Goal: Task Accomplishment & Management: Use online tool/utility

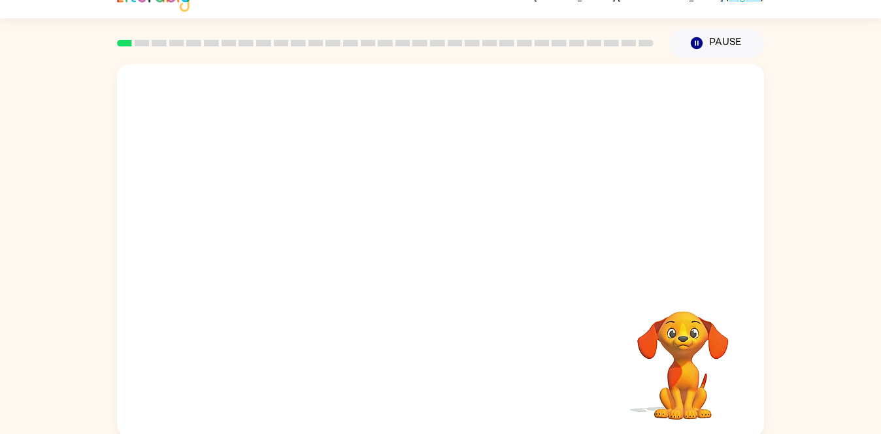
scroll to position [25, 0]
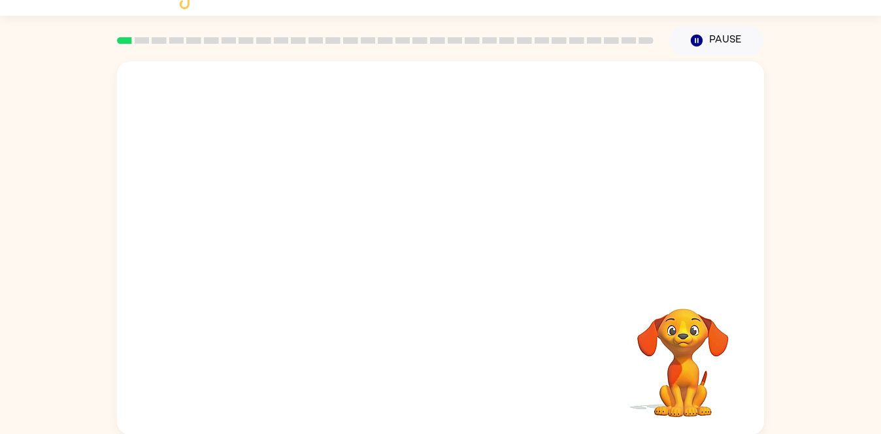
click at [297, 221] on video "Your browser must support playing .mp4 files to use Literably. Please try using…" at bounding box center [440, 171] width 647 height 220
click at [406, 89] on video "Your browser must support playing .mp4 files to use Literably. Please try using…" at bounding box center [440, 171] width 647 height 220
click at [427, 250] on button "button" at bounding box center [441, 255] width 84 height 48
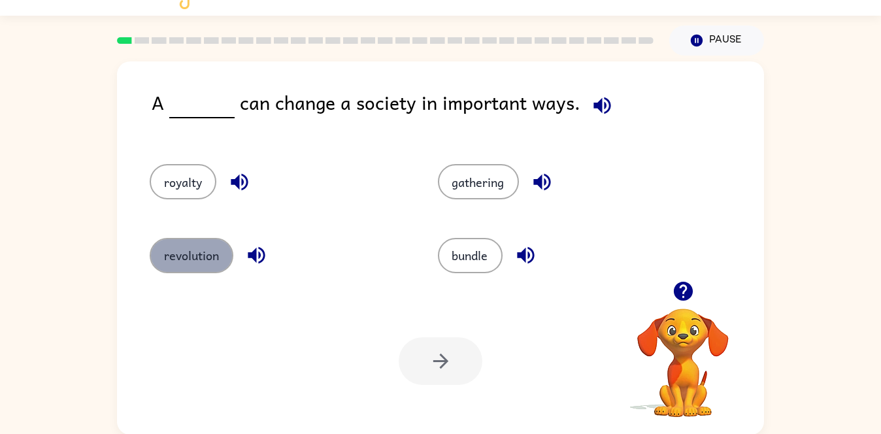
click at [186, 261] on button "revolution" at bounding box center [192, 255] width 84 height 35
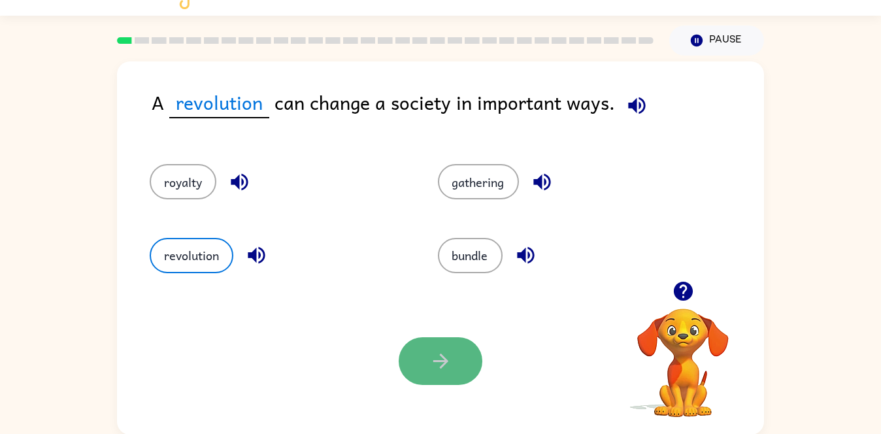
click at [450, 361] on icon "button" at bounding box center [440, 361] width 23 height 23
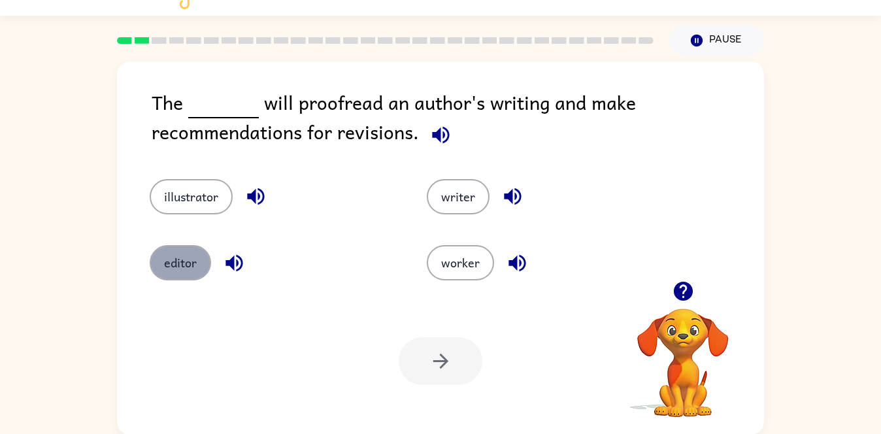
click at [193, 257] on button "editor" at bounding box center [180, 262] width 61 height 35
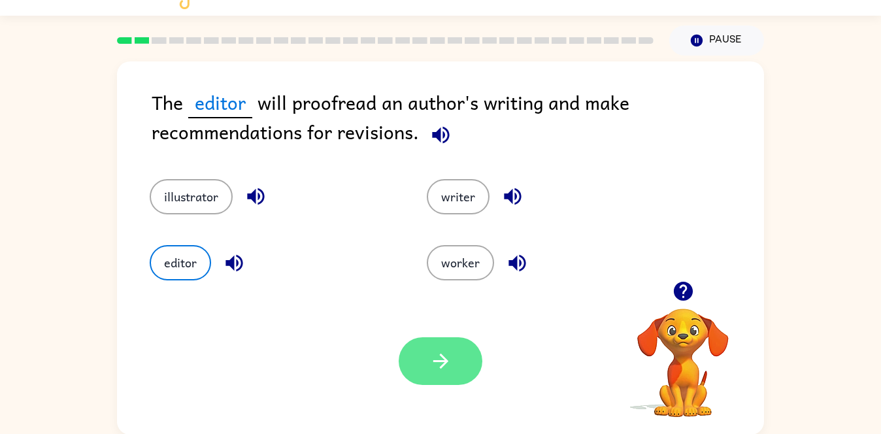
click at [417, 361] on button "button" at bounding box center [441, 361] width 84 height 48
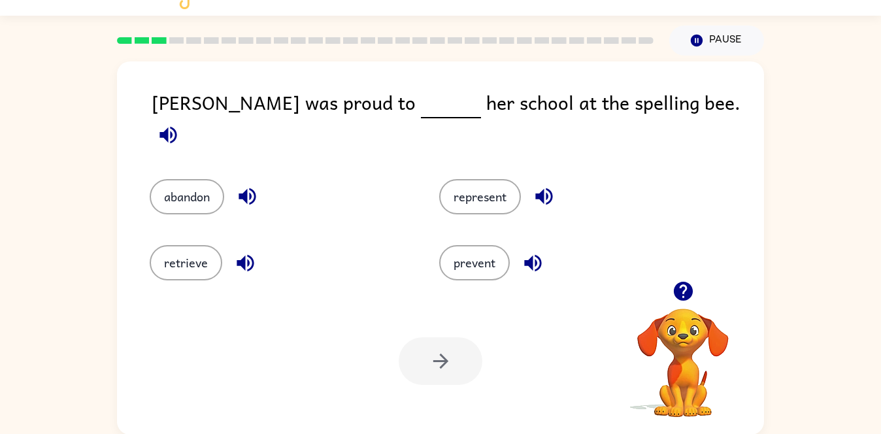
click at [540, 264] on icon "button" at bounding box center [532, 263] width 23 height 23
click at [176, 126] on icon "button" at bounding box center [167, 134] width 17 height 17
click at [448, 179] on button "represent" at bounding box center [480, 196] width 82 height 35
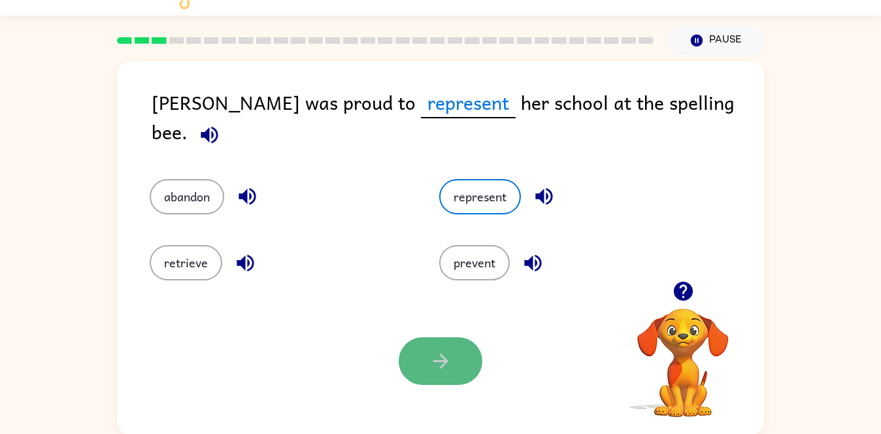
click at [433, 364] on icon "button" at bounding box center [440, 361] width 23 height 23
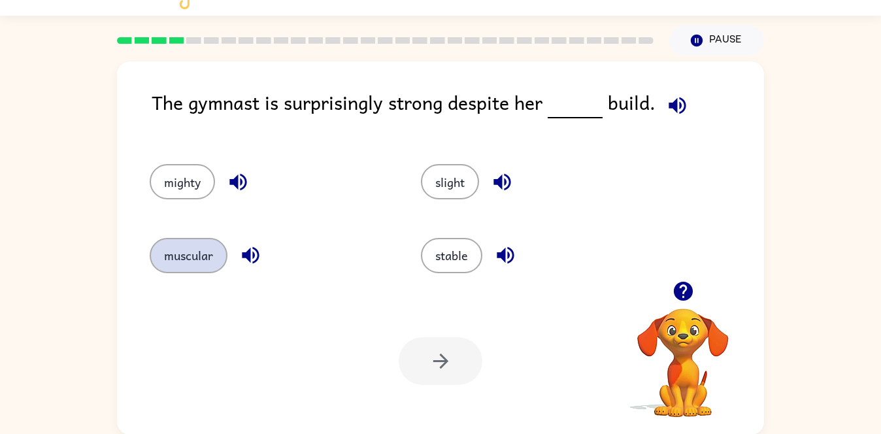
click at [193, 246] on button "muscular" at bounding box center [189, 255] width 78 height 35
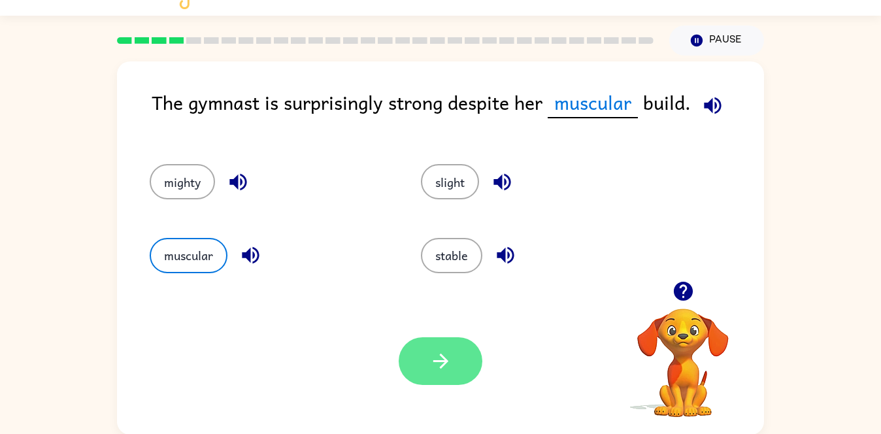
click at [456, 368] on button "button" at bounding box center [441, 361] width 84 height 48
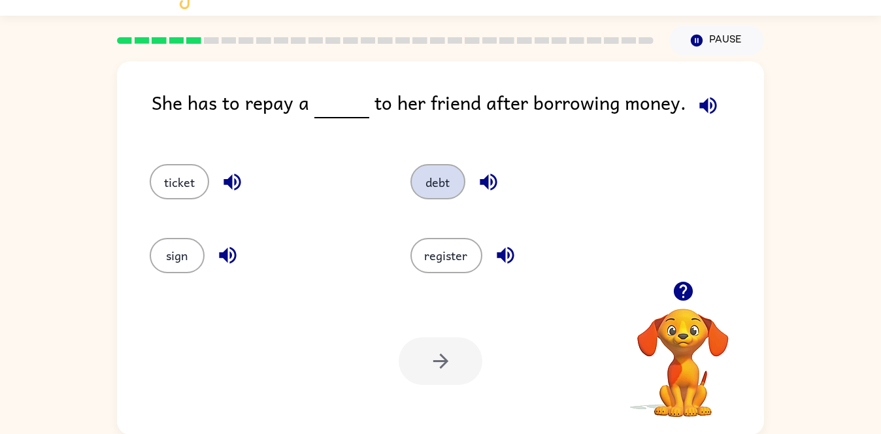
click at [446, 188] on button "debt" at bounding box center [437, 181] width 55 height 35
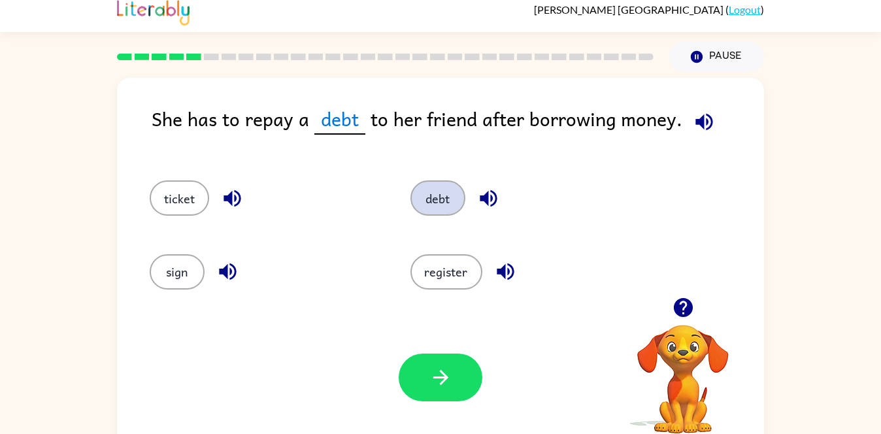
scroll to position [0, 0]
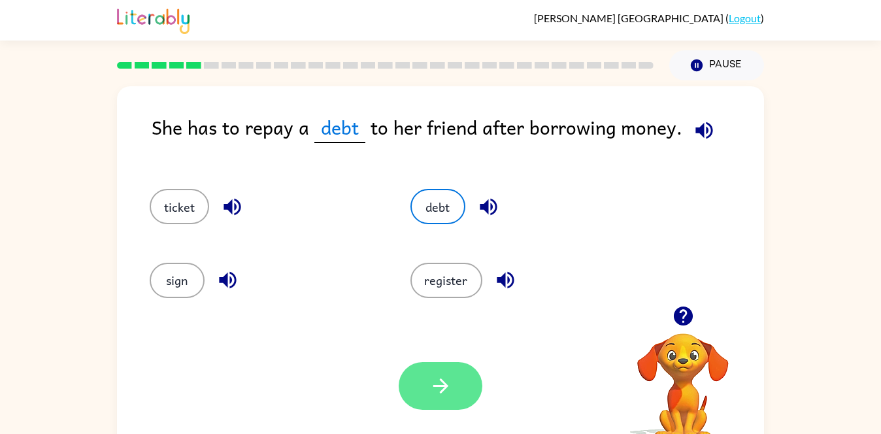
click at [444, 393] on icon "button" at bounding box center [440, 385] width 23 height 23
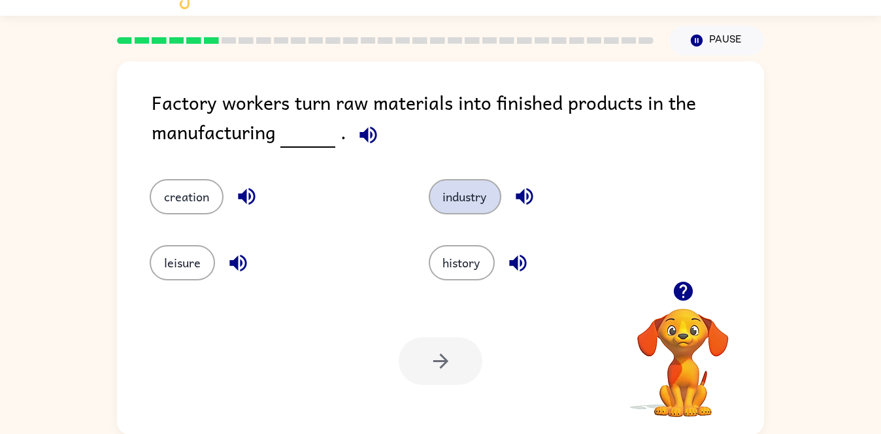
click at [467, 198] on button "industry" at bounding box center [465, 196] width 73 height 35
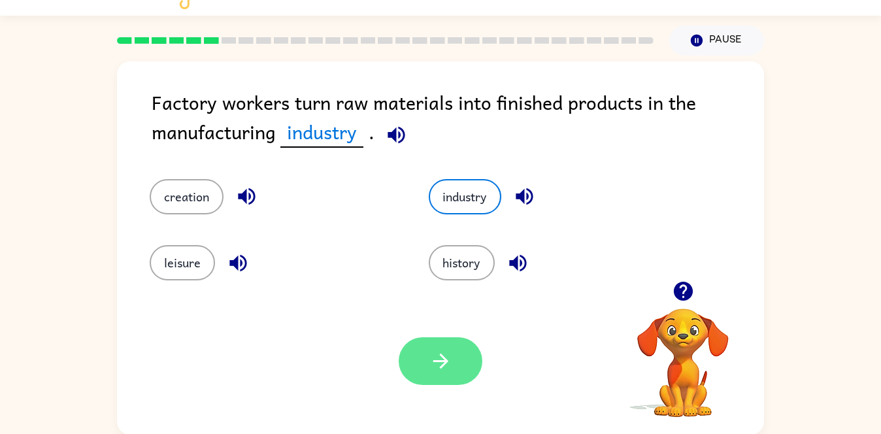
click at [452, 365] on button "button" at bounding box center [441, 361] width 84 height 48
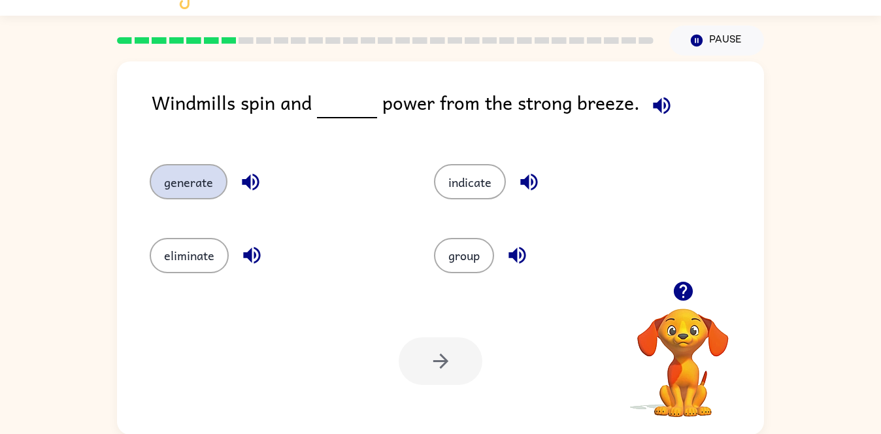
click at [202, 189] on button "generate" at bounding box center [189, 181] width 78 height 35
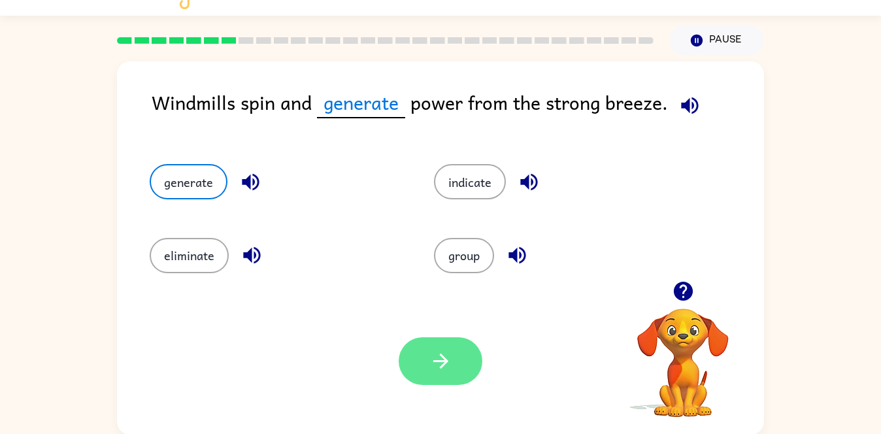
click at [454, 369] on button "button" at bounding box center [441, 361] width 84 height 48
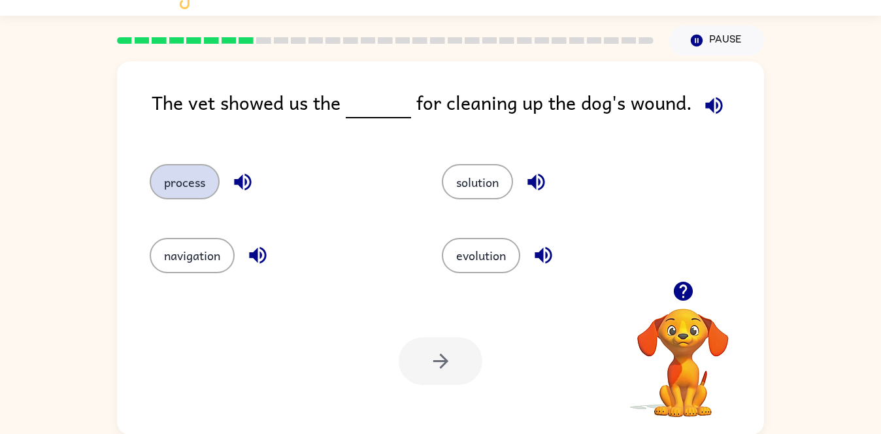
click at [176, 167] on button "process" at bounding box center [185, 181] width 70 height 35
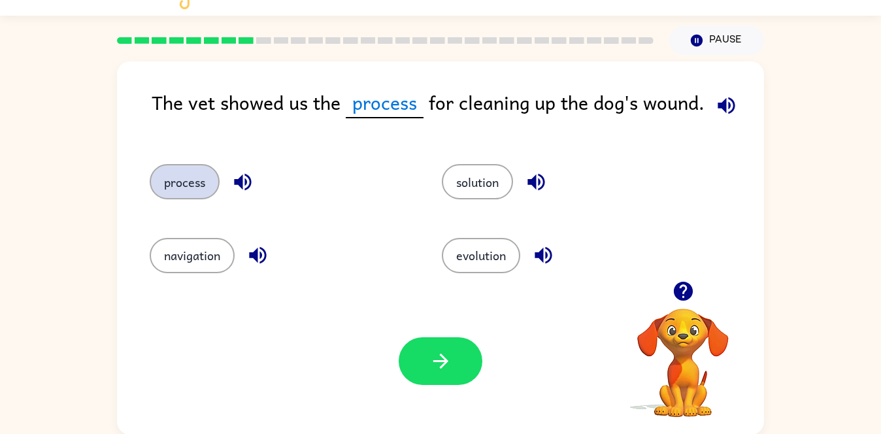
click at [177, 187] on button "process" at bounding box center [185, 181] width 70 height 35
click at [481, 381] on div at bounding box center [441, 361] width 84 height 48
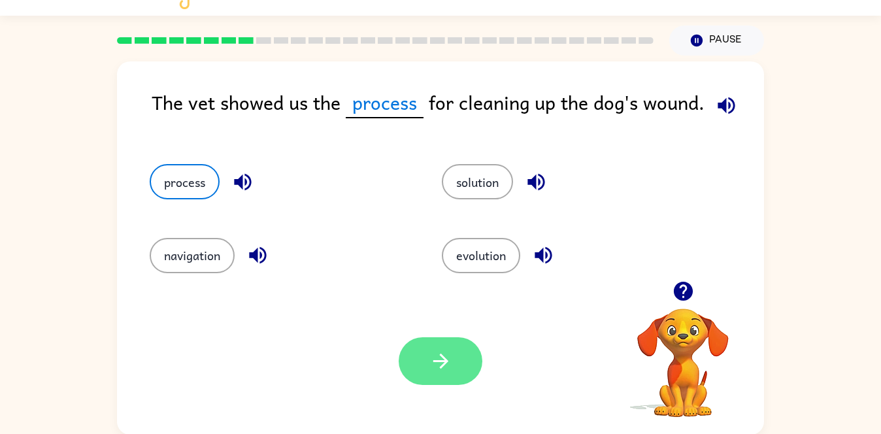
click at [466, 374] on button "button" at bounding box center [441, 361] width 84 height 48
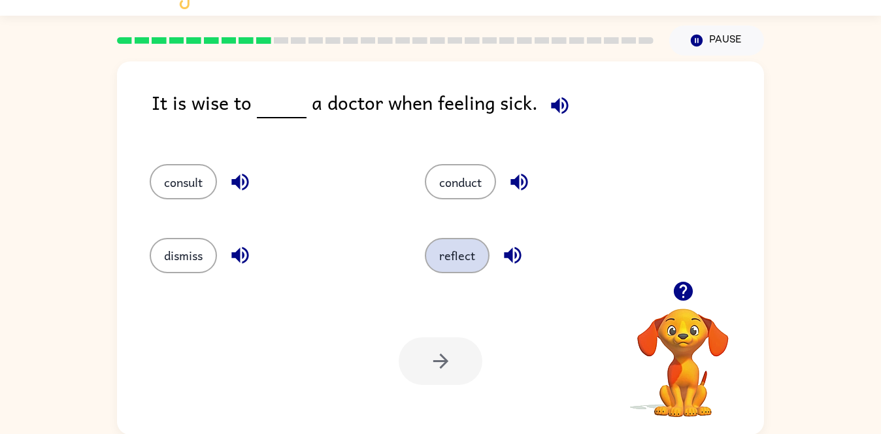
click at [478, 250] on button "reflect" at bounding box center [457, 255] width 65 height 35
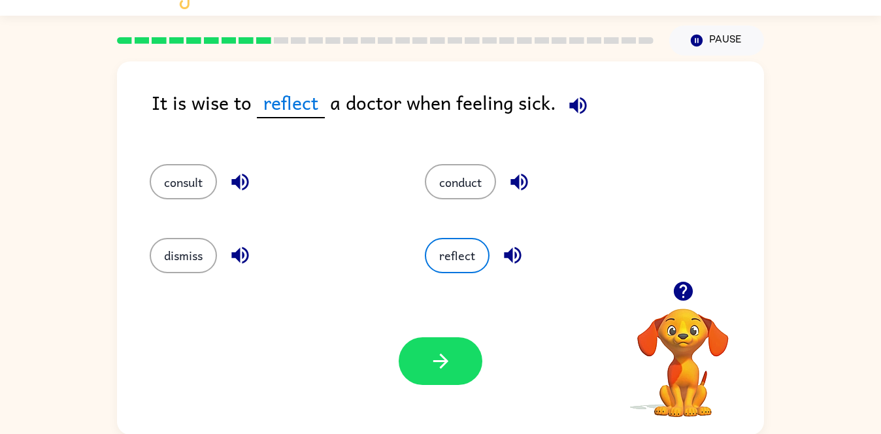
click at [559, 112] on span at bounding box center [575, 102] width 39 height 29
click at [580, 97] on icon "button" at bounding box center [577, 105] width 23 height 23
click at [462, 189] on button "conduct" at bounding box center [460, 181] width 71 height 35
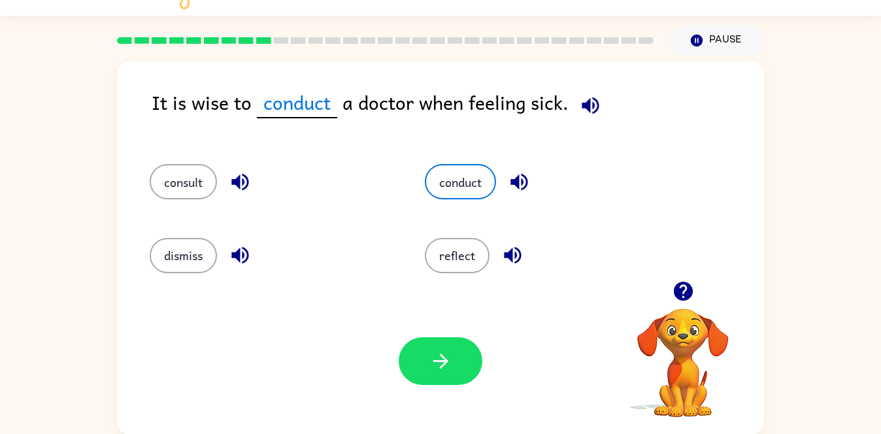
click at [602, 107] on button "button" at bounding box center [590, 105] width 33 height 33
click at [188, 184] on button "consult" at bounding box center [183, 181] width 67 height 35
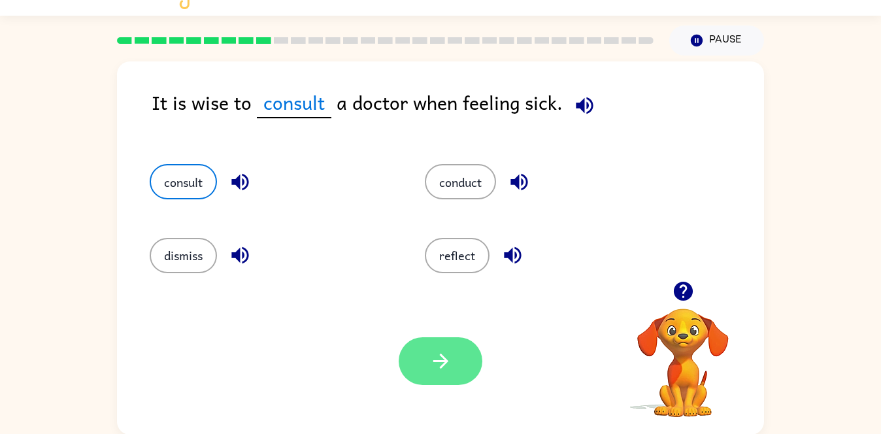
click at [433, 361] on icon "button" at bounding box center [440, 360] width 15 height 15
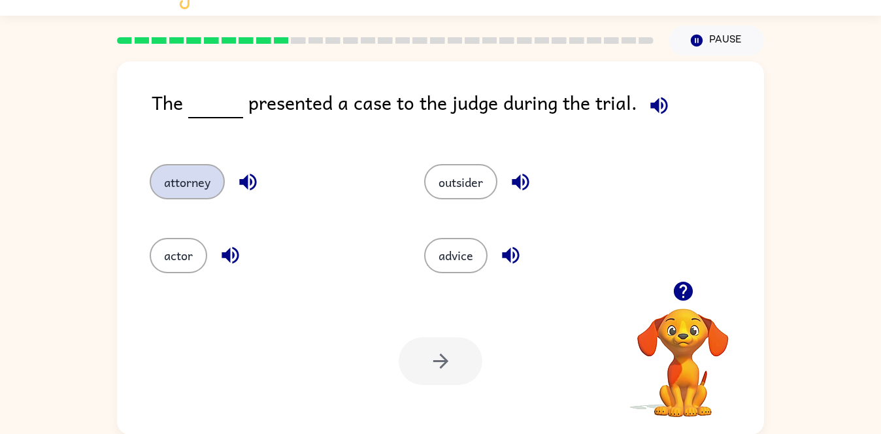
click at [185, 179] on button "attorney" at bounding box center [187, 181] width 75 height 35
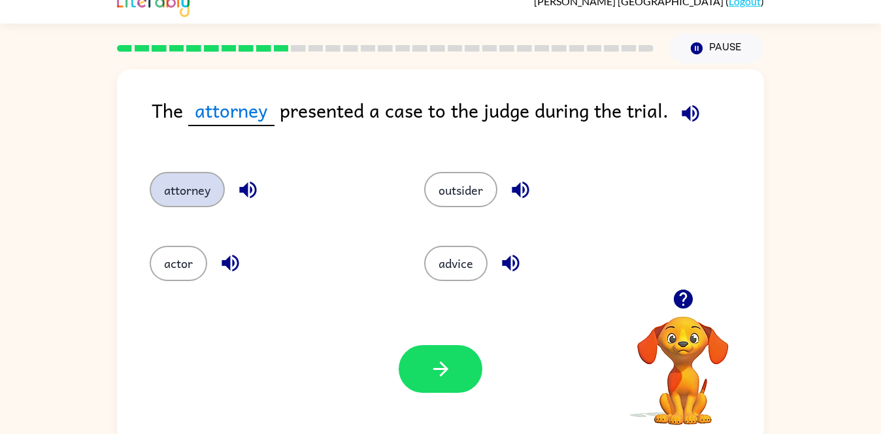
scroll to position [14, 0]
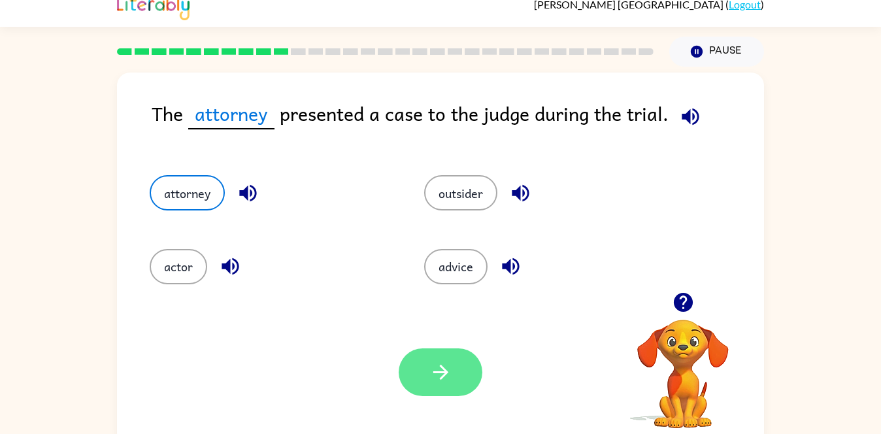
click at [421, 387] on button "button" at bounding box center [441, 372] width 84 height 48
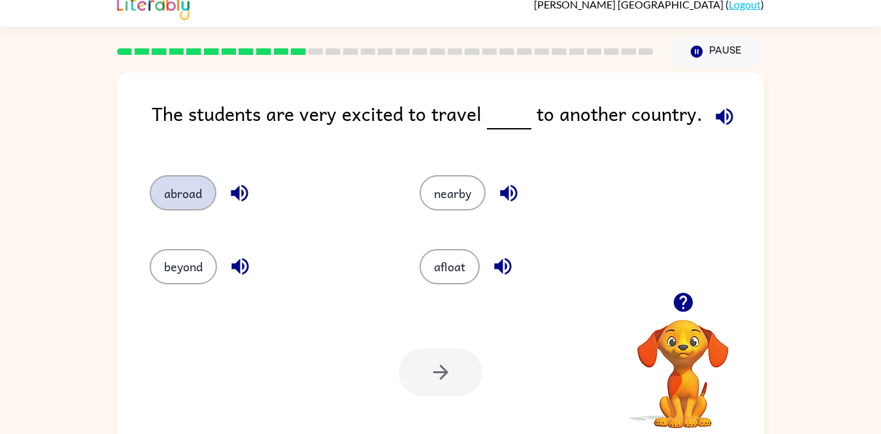
click at [177, 193] on button "abroad" at bounding box center [183, 192] width 67 height 35
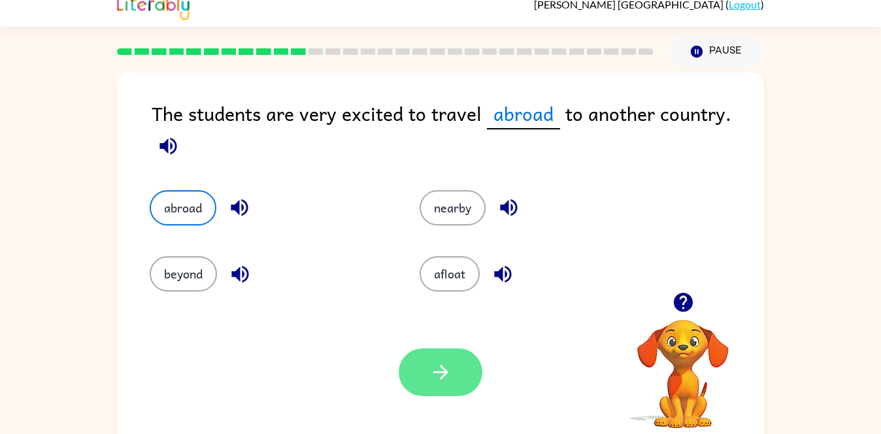
click at [445, 383] on icon "button" at bounding box center [440, 372] width 23 height 23
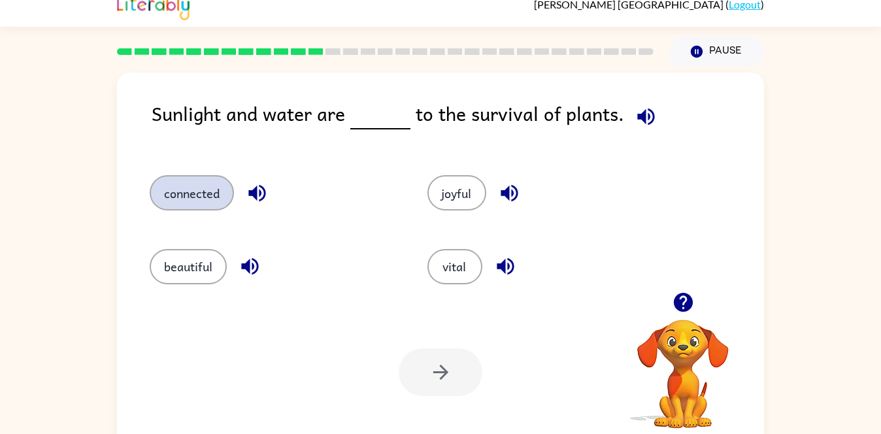
click at [179, 207] on button "connected" at bounding box center [192, 192] width 84 height 35
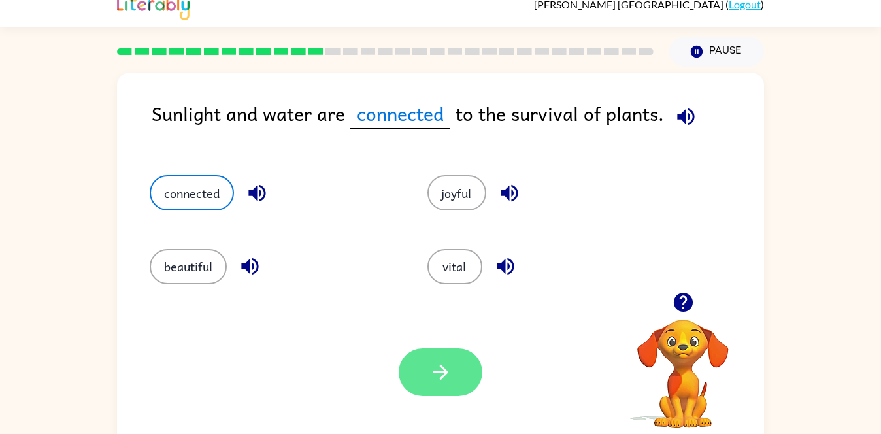
click at [461, 352] on button "button" at bounding box center [441, 372] width 84 height 48
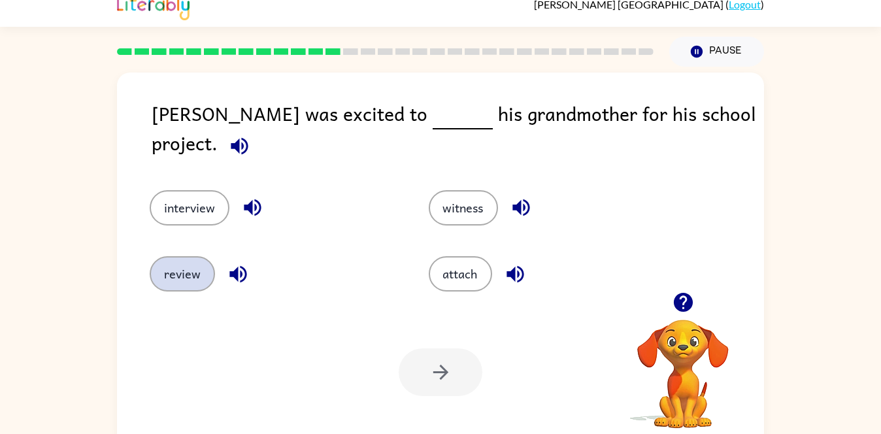
click at [189, 256] on button "review" at bounding box center [182, 273] width 65 height 35
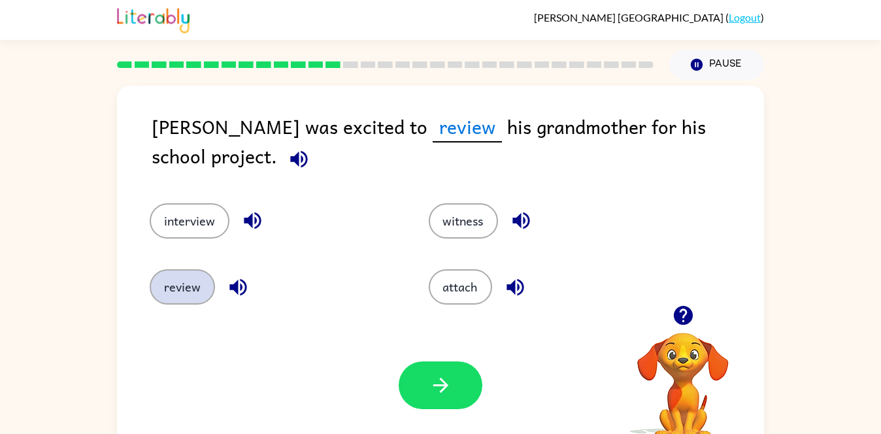
scroll to position [3, 0]
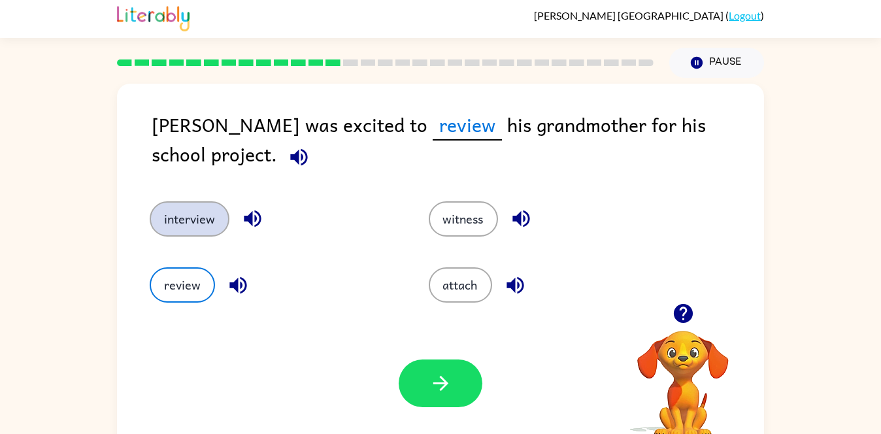
click at [193, 235] on button "interview" at bounding box center [190, 218] width 80 height 35
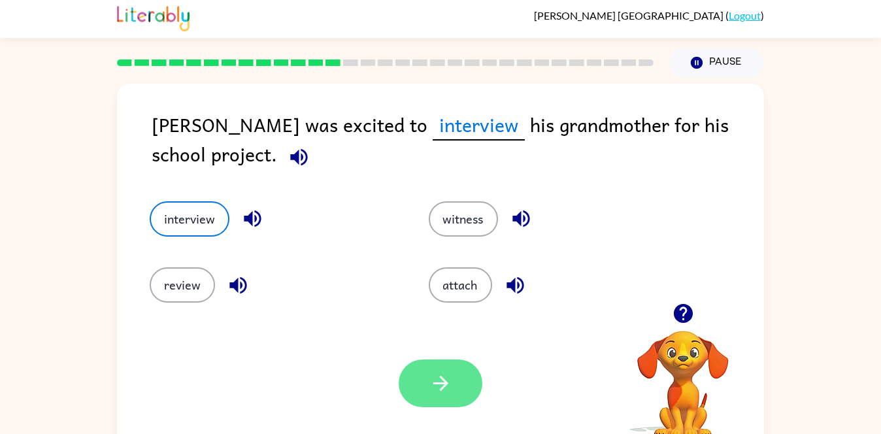
click at [459, 387] on button "button" at bounding box center [441, 383] width 84 height 48
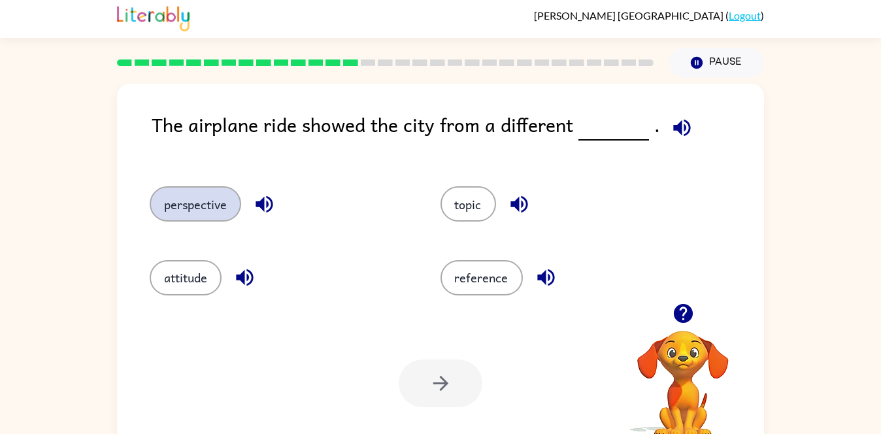
click at [214, 199] on button "perspective" at bounding box center [195, 203] width 91 height 35
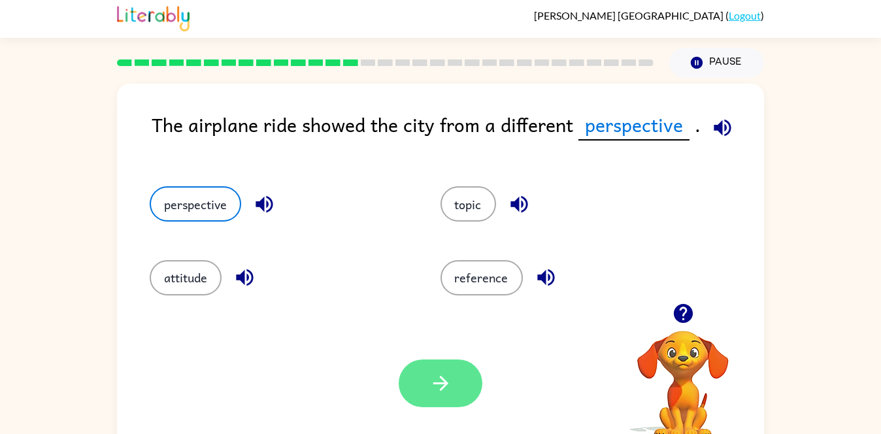
click at [450, 391] on icon "button" at bounding box center [440, 383] width 23 height 23
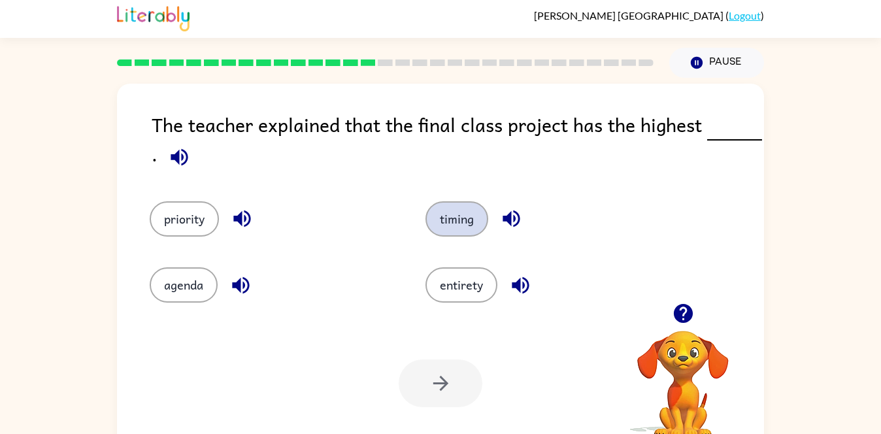
click at [440, 229] on button "timing" at bounding box center [456, 218] width 63 height 35
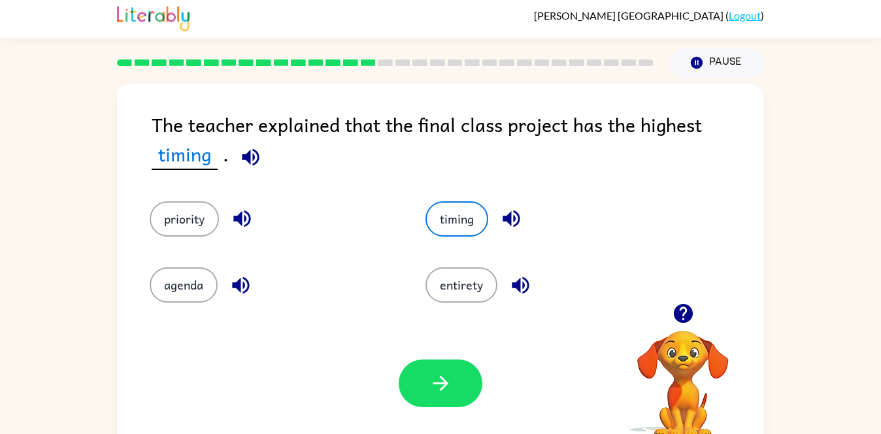
click at [244, 156] on icon "button" at bounding box center [250, 156] width 17 height 17
click at [191, 301] on button "agenda" at bounding box center [184, 284] width 68 height 35
click at [256, 162] on icon "button" at bounding box center [259, 157] width 23 height 23
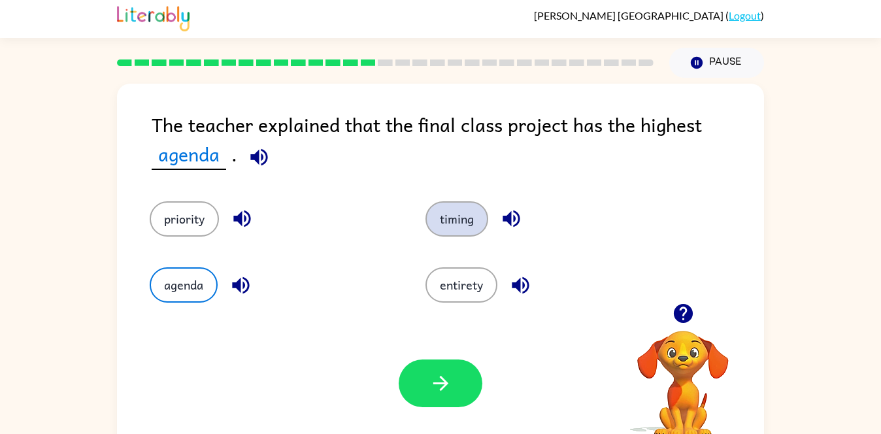
click at [448, 235] on button "timing" at bounding box center [456, 218] width 63 height 35
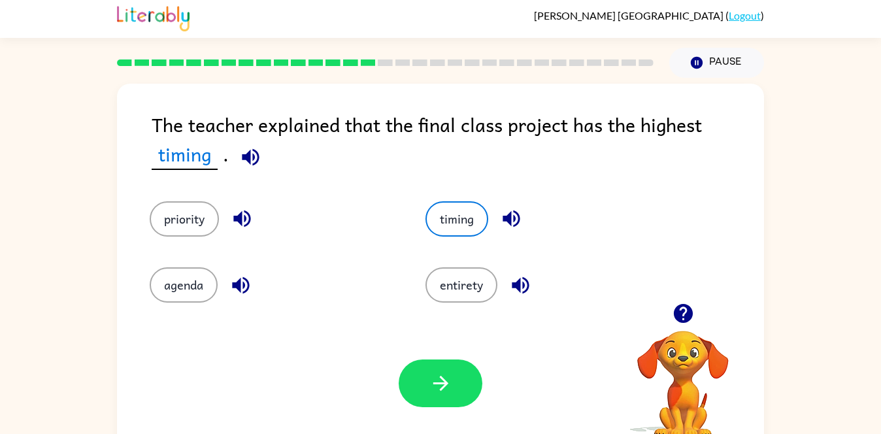
click at [261, 163] on icon "button" at bounding box center [250, 157] width 23 height 23
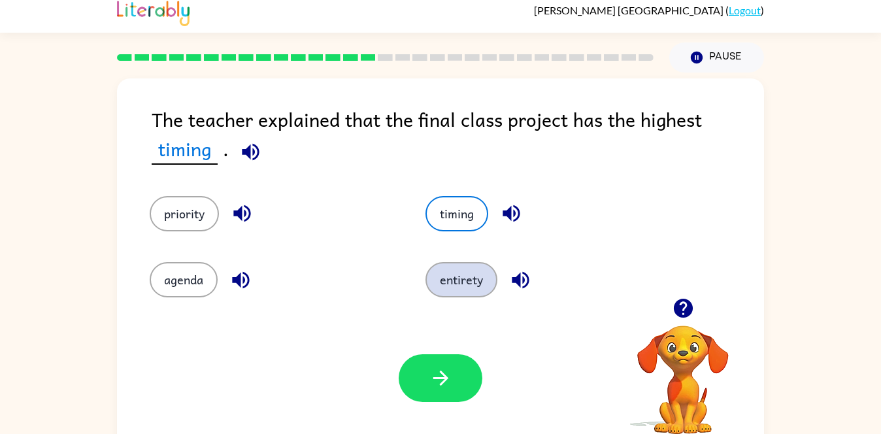
click at [476, 283] on button "entirety" at bounding box center [461, 279] width 72 height 35
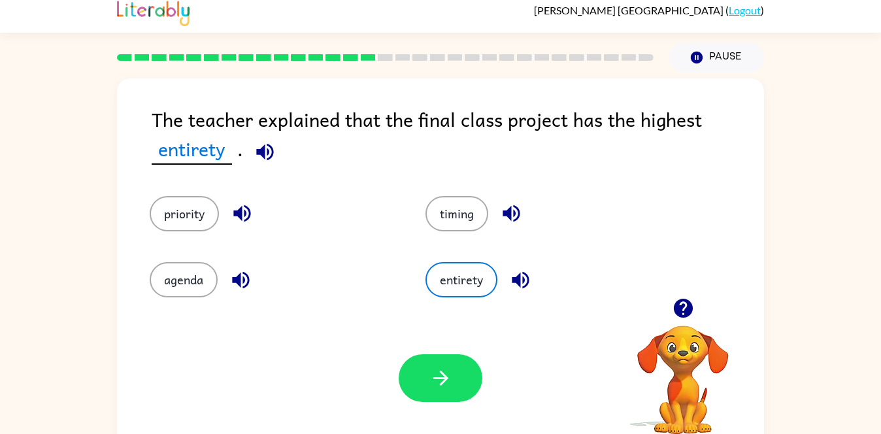
click at [280, 143] on span at bounding box center [262, 148] width 39 height 29
click at [284, 378] on div "Your browser must support playing .mp4 files to use Literably. Please try using…" at bounding box center [440, 377] width 647 height 147
click at [265, 149] on icon "button" at bounding box center [265, 151] width 23 height 23
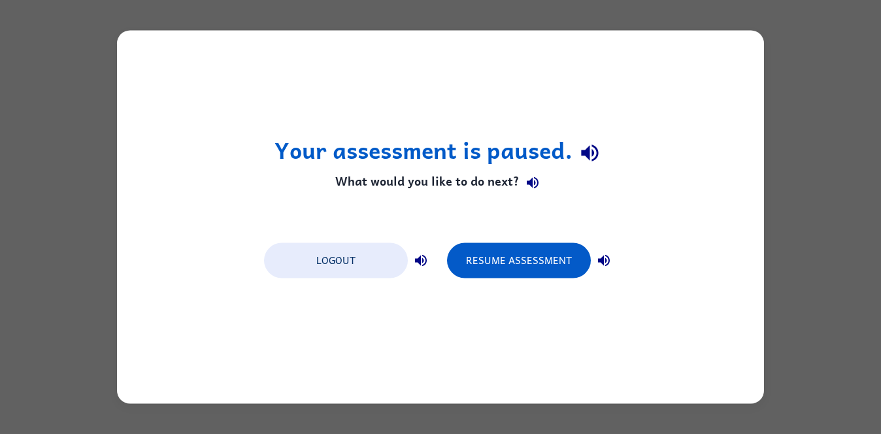
scroll to position [0, 0]
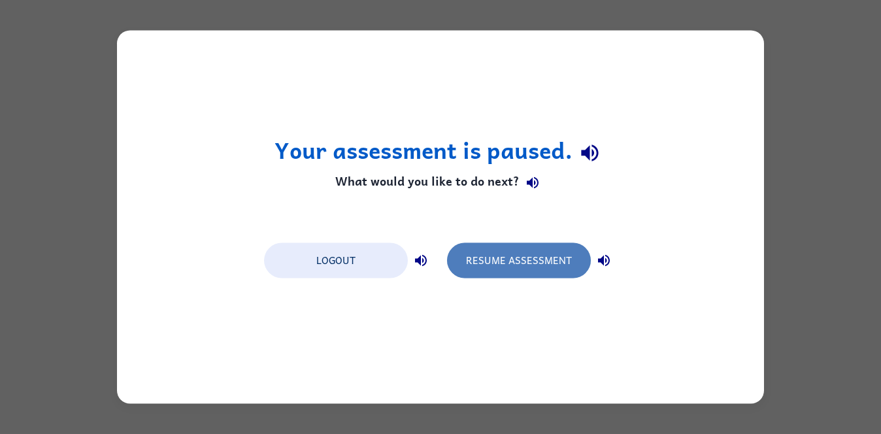
click at [530, 248] on button "Resume Assessment" at bounding box center [519, 260] width 144 height 35
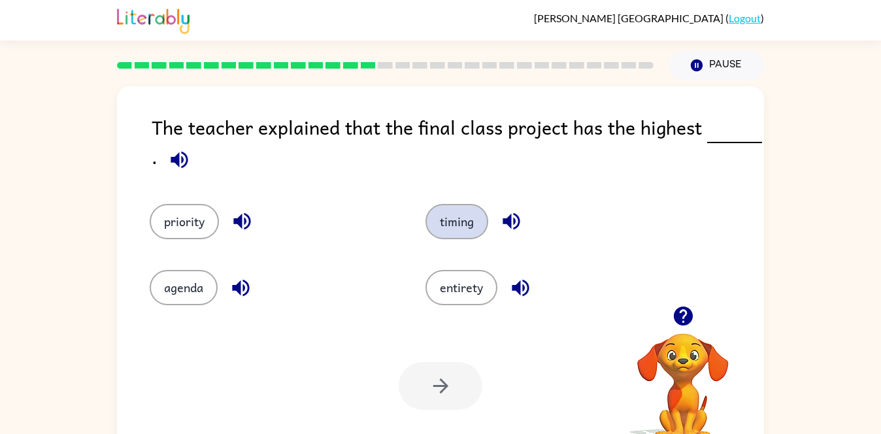
click at [464, 227] on button "timing" at bounding box center [456, 221] width 63 height 35
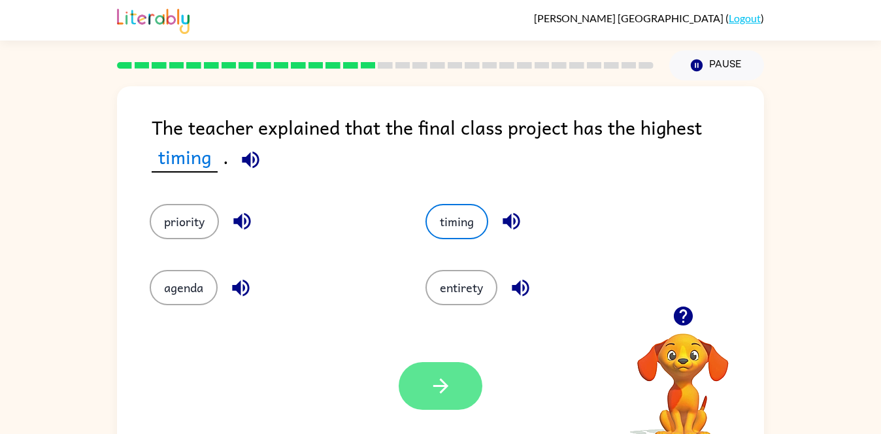
click at [436, 404] on button "button" at bounding box center [441, 386] width 84 height 48
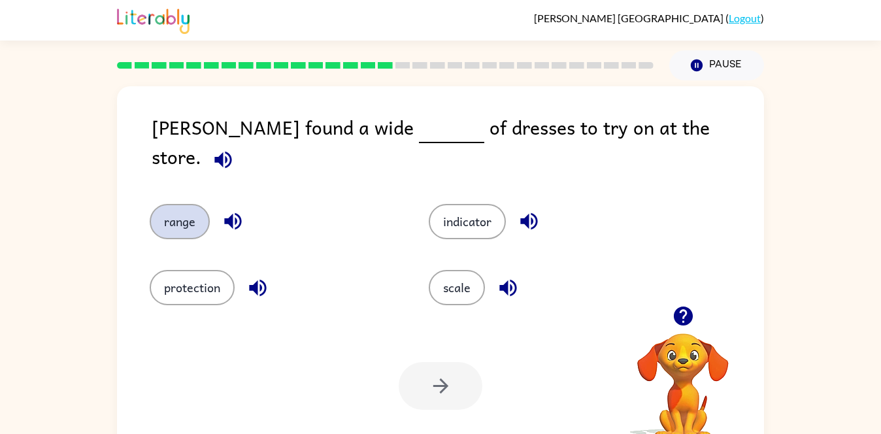
click at [194, 204] on button "range" at bounding box center [180, 221] width 60 height 35
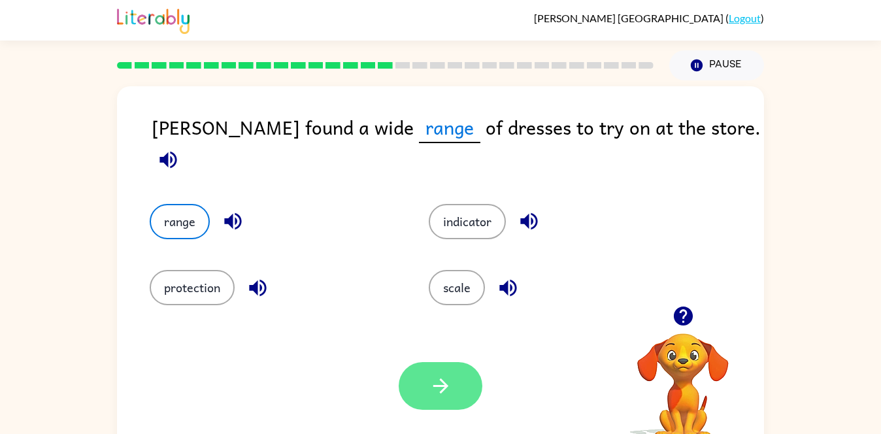
click at [424, 380] on button "button" at bounding box center [441, 386] width 84 height 48
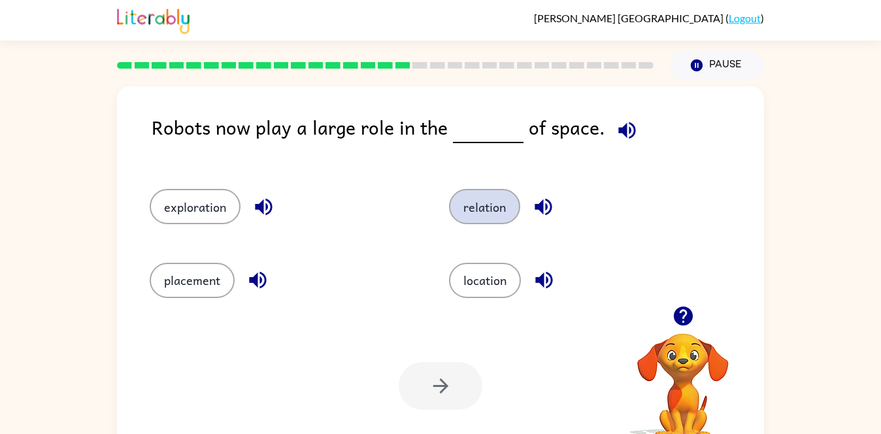
click at [492, 204] on button "relation" at bounding box center [484, 206] width 71 height 35
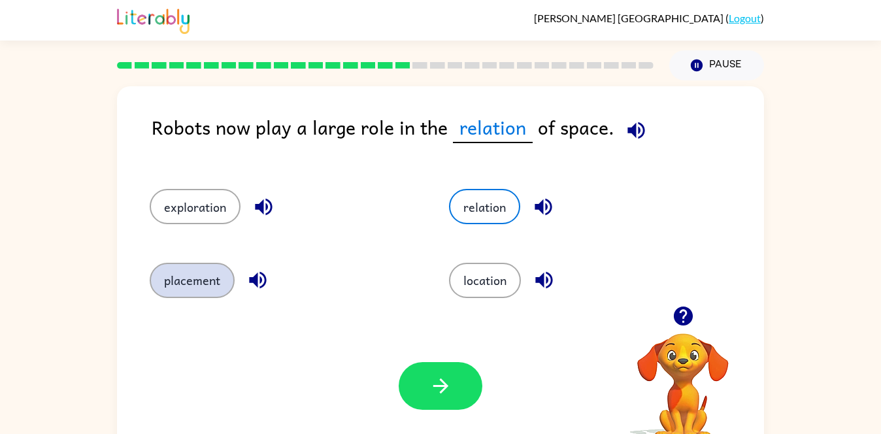
click at [221, 287] on button "placement" at bounding box center [192, 280] width 85 height 35
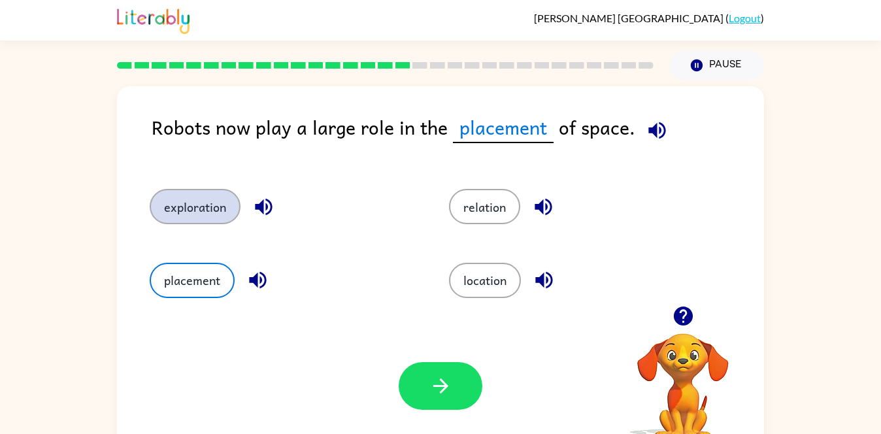
click at [213, 215] on button "exploration" at bounding box center [195, 206] width 91 height 35
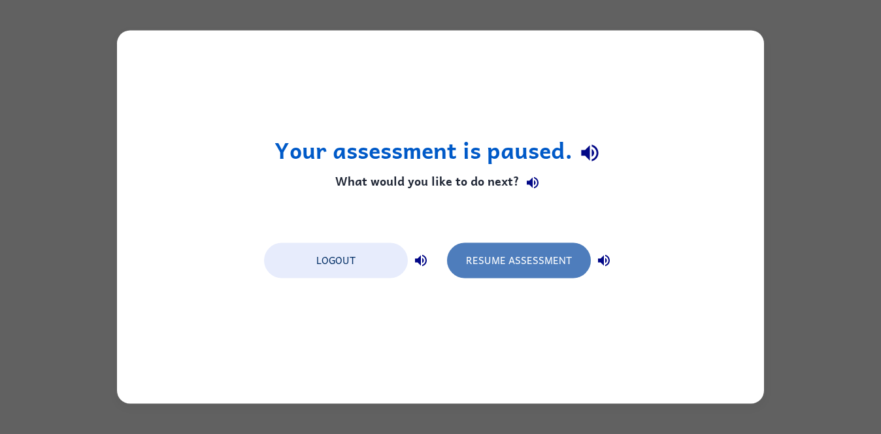
click at [500, 261] on button "Resume Assessment" at bounding box center [519, 260] width 144 height 35
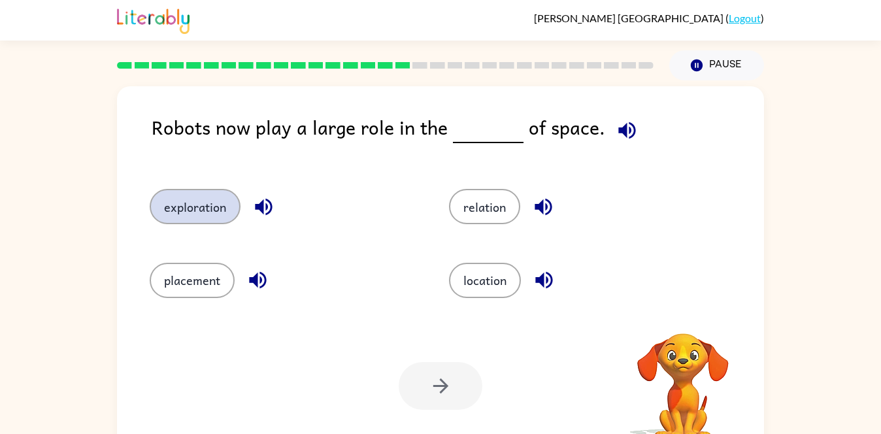
click at [173, 189] on button "exploration" at bounding box center [195, 206] width 91 height 35
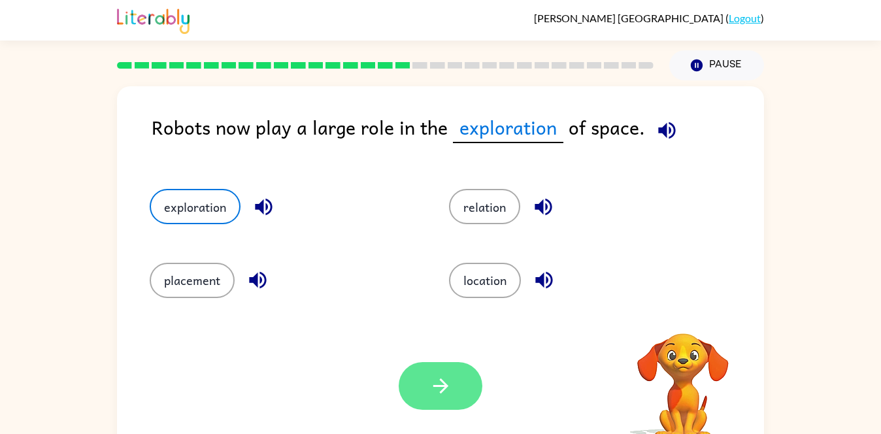
click at [427, 400] on button "button" at bounding box center [441, 386] width 84 height 48
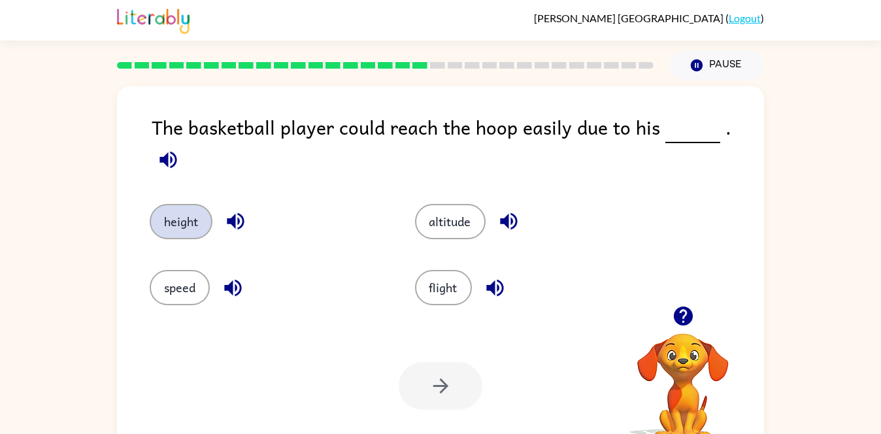
click at [176, 204] on button "height" at bounding box center [181, 221] width 63 height 35
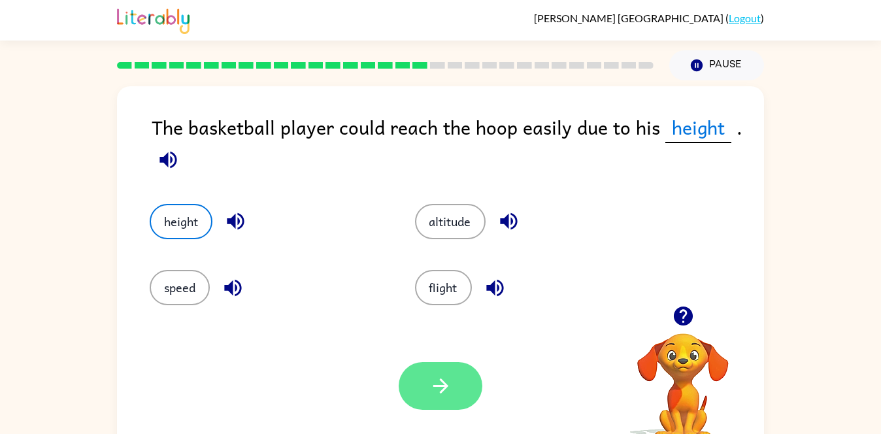
click at [447, 395] on icon "button" at bounding box center [440, 385] width 23 height 23
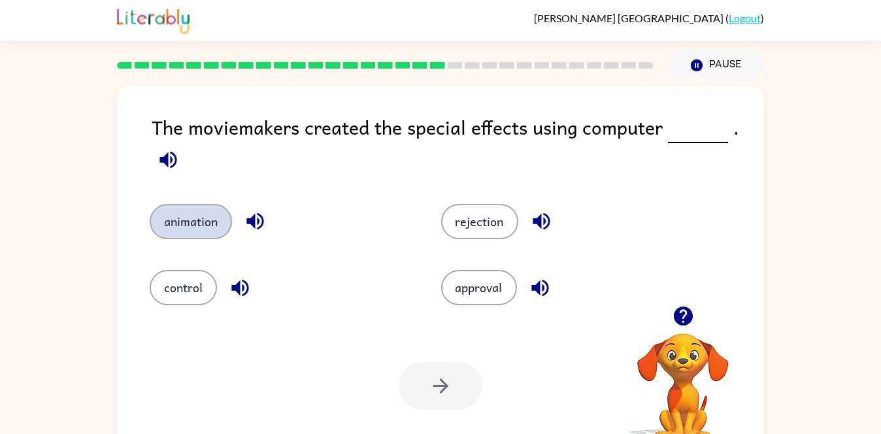
click at [189, 216] on button "animation" at bounding box center [191, 221] width 82 height 35
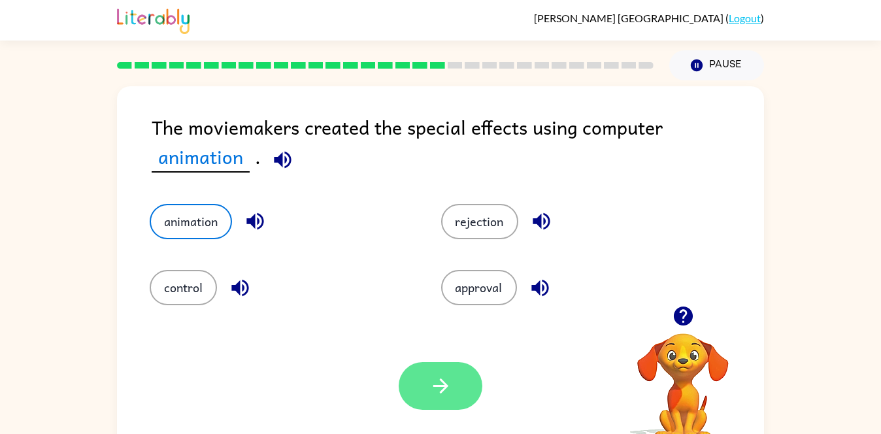
click at [431, 383] on icon "button" at bounding box center [440, 385] width 23 height 23
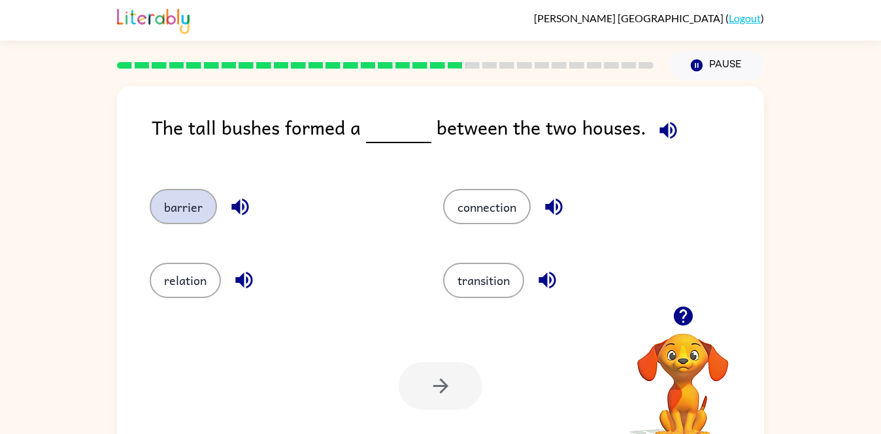
click at [188, 216] on button "barrier" at bounding box center [183, 206] width 67 height 35
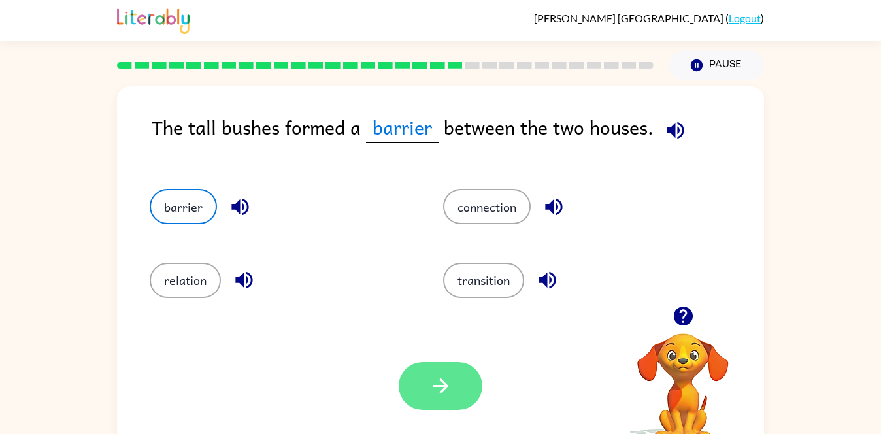
click at [445, 387] on icon "button" at bounding box center [440, 385] width 15 height 15
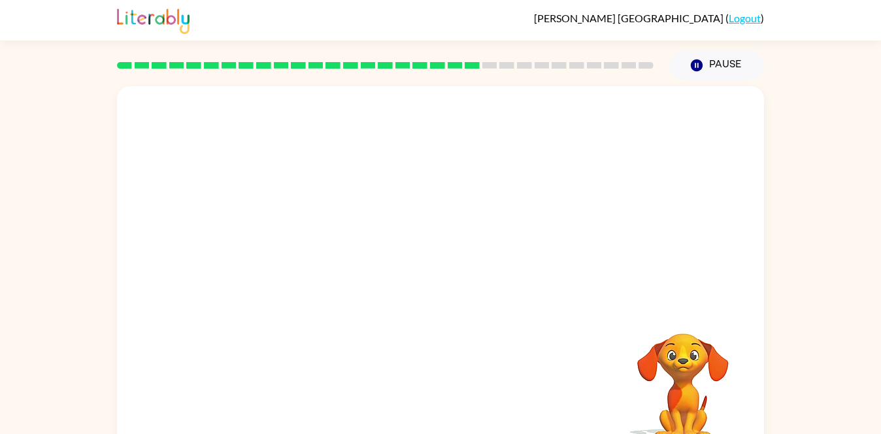
scroll to position [25, 0]
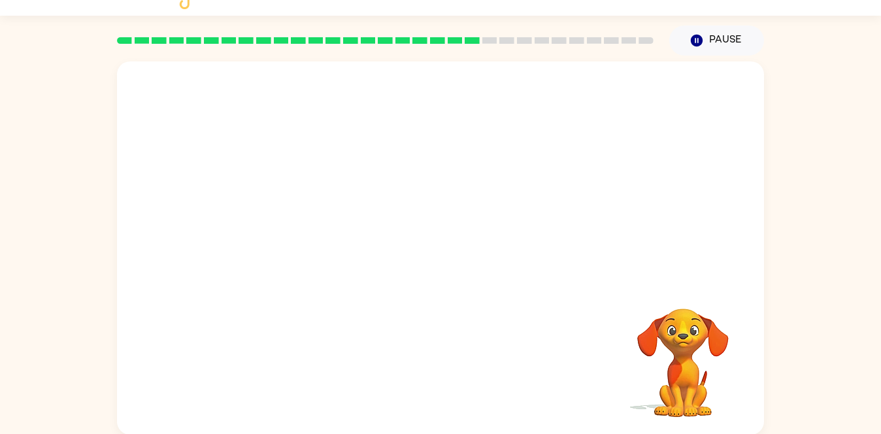
click at [555, 321] on div "Your browser must support playing .mp4 files to use Literably. Please try using…" at bounding box center [440, 247] width 647 height 373
click at [515, 339] on div "Your browser must support playing .mp4 files to use Literably. Please try using…" at bounding box center [440, 247] width 647 height 373
click at [523, 340] on div "Your browser must support playing .mp4 files to use Literably. Please try using…" at bounding box center [440, 247] width 647 height 373
click at [361, 250] on video "Your browser must support playing .mp4 files to use Literably. Please try using…" at bounding box center [440, 171] width 647 height 220
click at [320, 244] on video "Your browser must support playing .mp4 files to use Literably. Please try using…" at bounding box center [440, 171] width 647 height 220
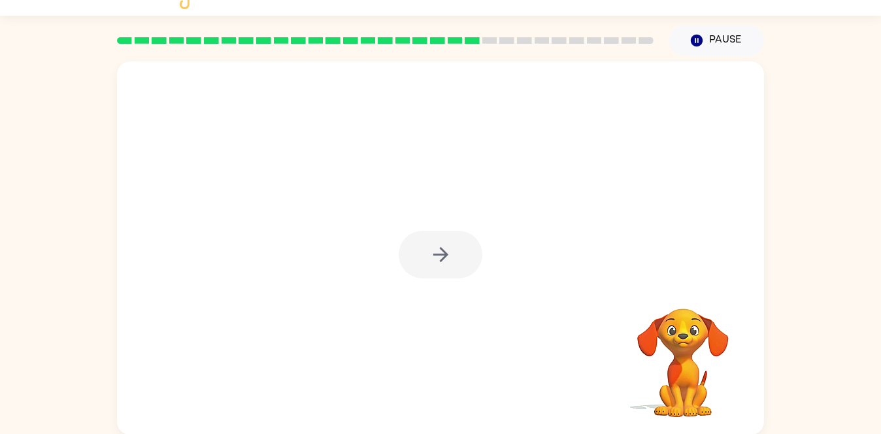
click at [603, 162] on div at bounding box center [440, 247] width 647 height 373
click at [460, 234] on button "button" at bounding box center [441, 255] width 84 height 48
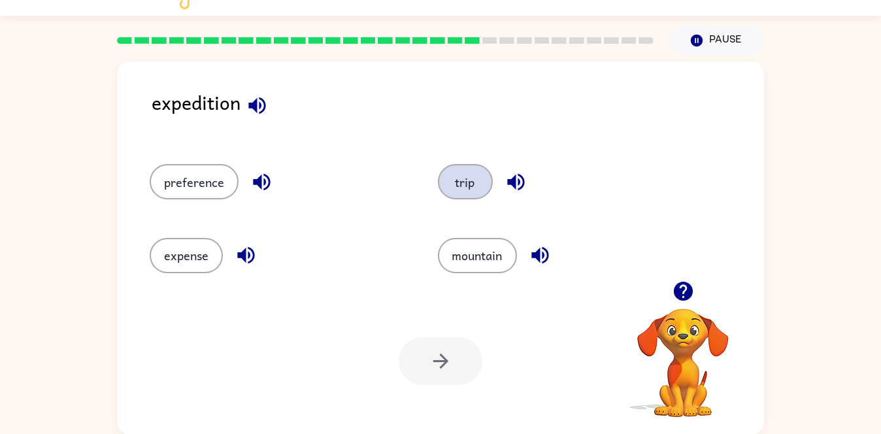
click at [478, 181] on button "trip" at bounding box center [465, 181] width 55 height 35
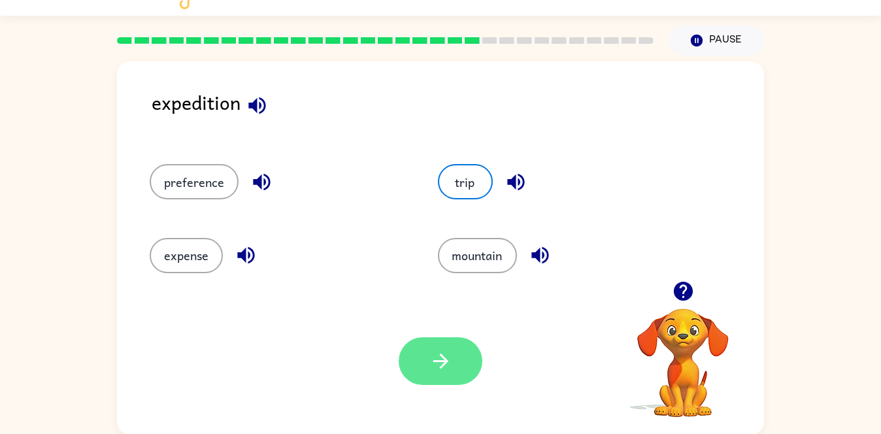
click at [459, 350] on button "button" at bounding box center [441, 361] width 84 height 48
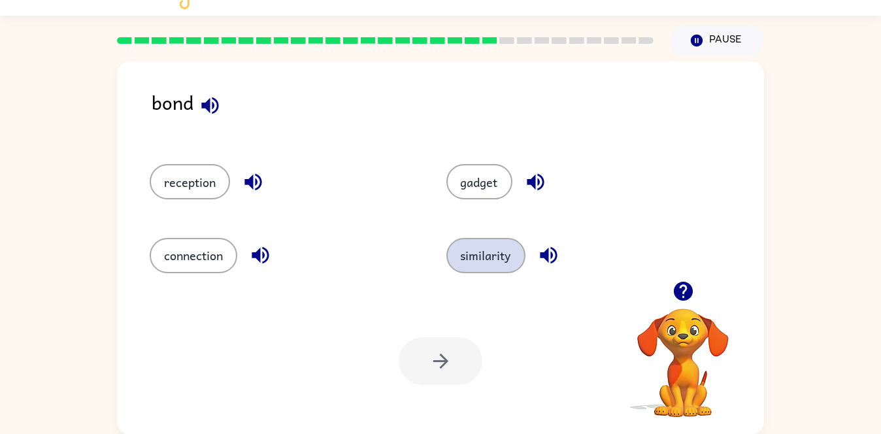
click at [453, 263] on button "similarity" at bounding box center [485, 255] width 79 height 35
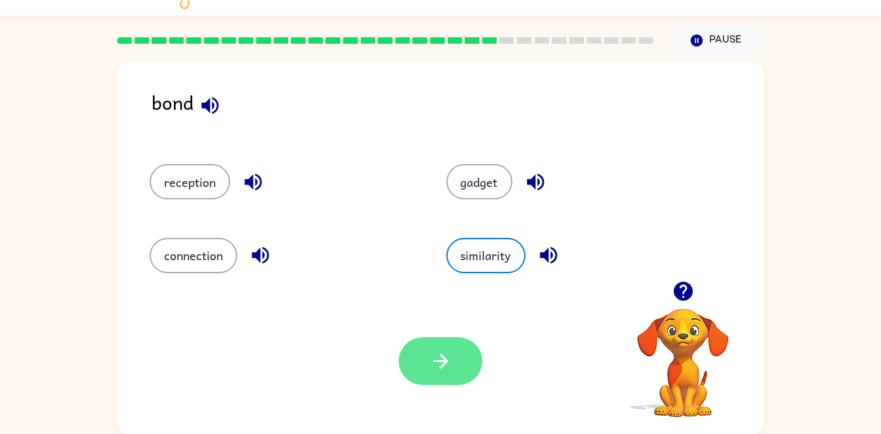
click at [457, 353] on button "button" at bounding box center [441, 361] width 84 height 48
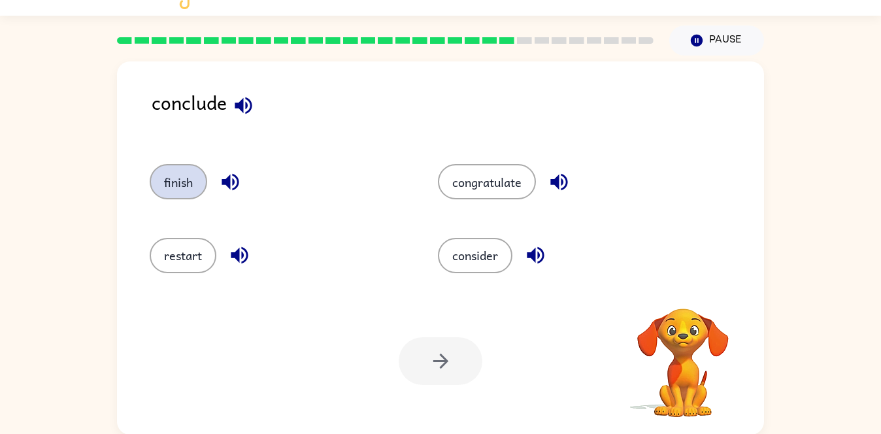
click at [195, 188] on button "finish" at bounding box center [178, 181] width 57 height 35
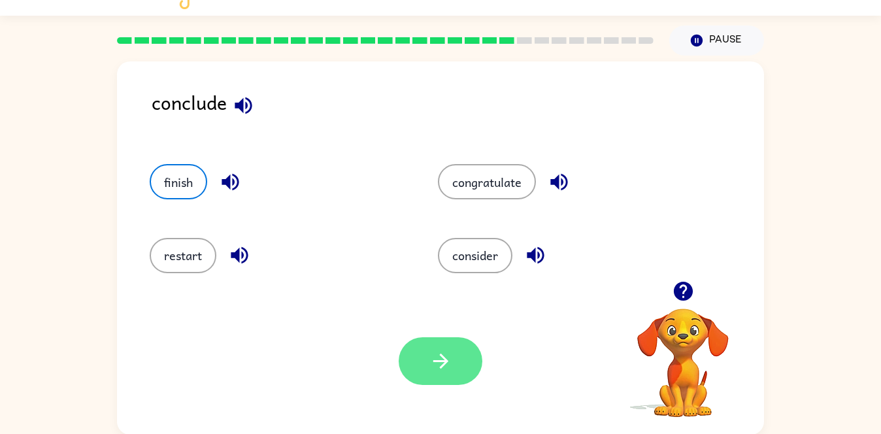
click at [418, 350] on button "button" at bounding box center [441, 361] width 84 height 48
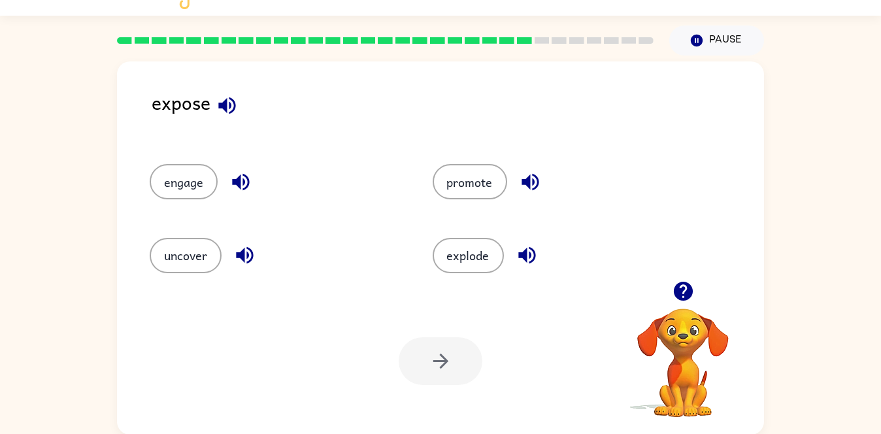
click at [437, 355] on div at bounding box center [441, 361] width 84 height 48
click at [177, 261] on button "uncover" at bounding box center [186, 255] width 72 height 35
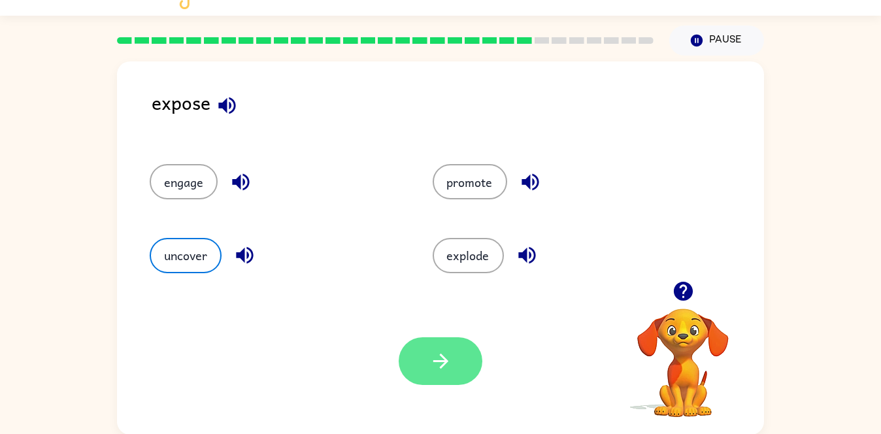
click at [440, 359] on icon "button" at bounding box center [440, 361] width 23 height 23
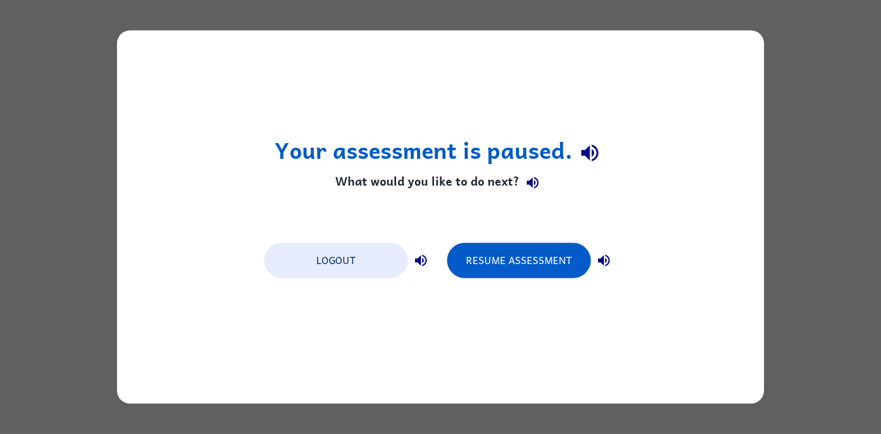
scroll to position [0, 0]
click at [498, 266] on button "Resume Assessment" at bounding box center [519, 260] width 144 height 35
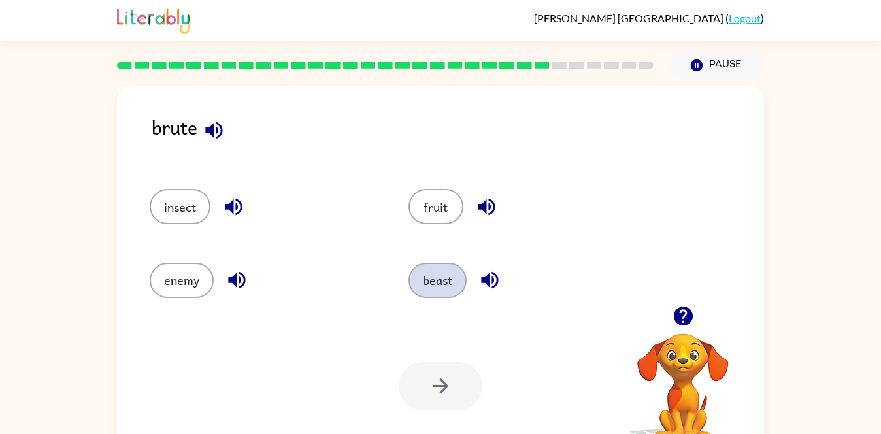
click at [417, 295] on button "beast" at bounding box center [437, 280] width 58 height 35
click at [439, 295] on button "beast" at bounding box center [437, 280] width 58 height 35
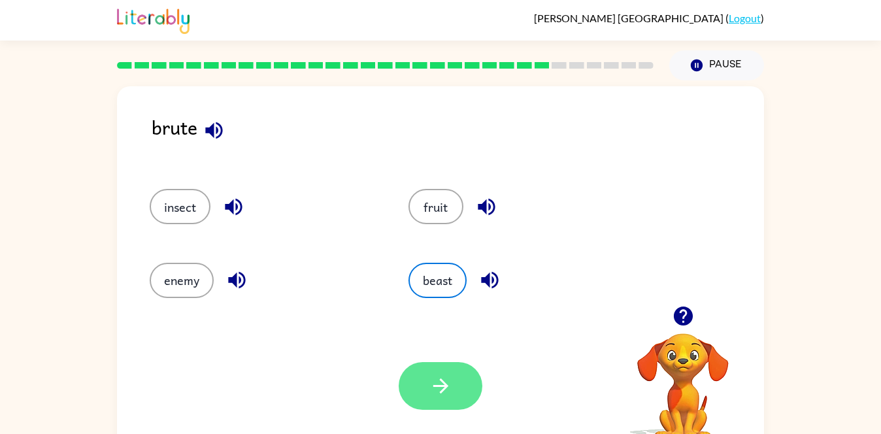
click at [465, 390] on button "button" at bounding box center [441, 386] width 84 height 48
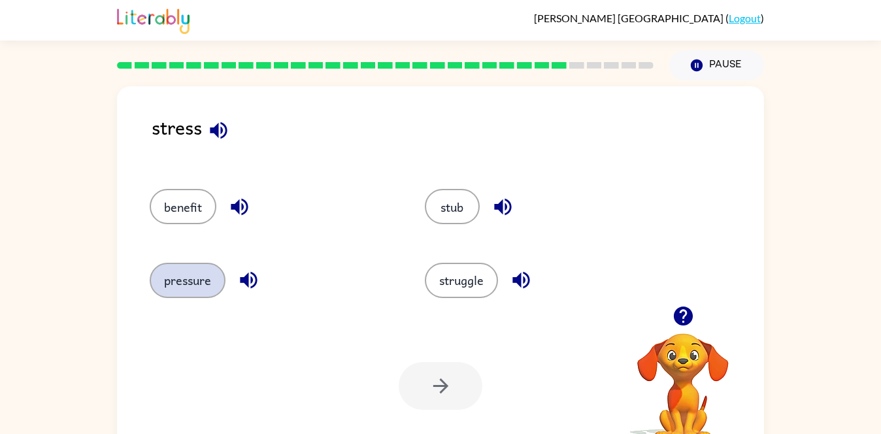
click at [180, 295] on button "pressure" at bounding box center [188, 280] width 76 height 35
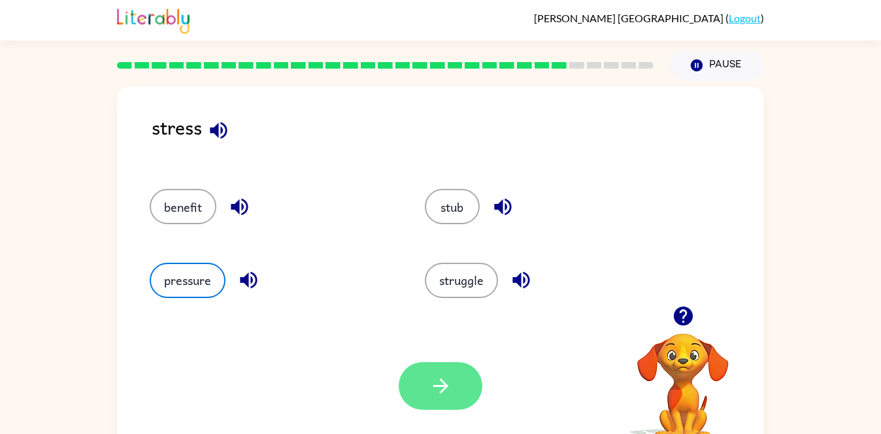
click at [454, 393] on button "button" at bounding box center [441, 386] width 84 height 48
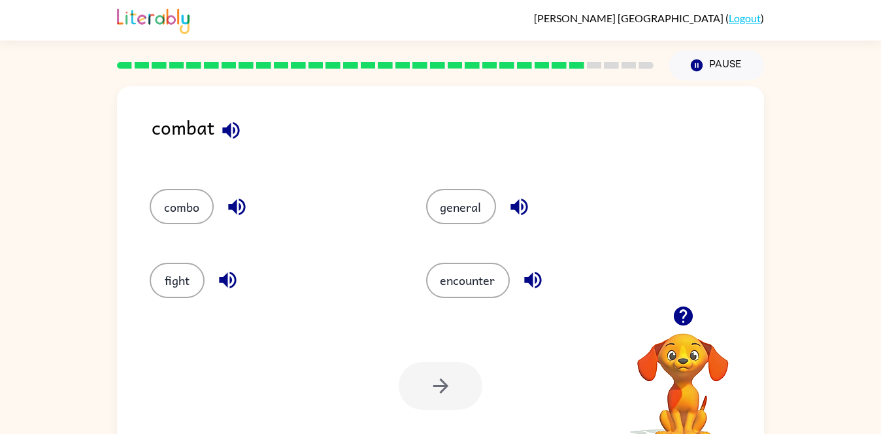
click at [165, 252] on div "fight" at bounding box center [263, 274] width 276 height 73
click at [197, 295] on div "fight" at bounding box center [273, 280] width 246 height 35
click at [457, 400] on div at bounding box center [441, 386] width 84 height 48
click at [165, 291] on button "fight" at bounding box center [177, 280] width 55 height 35
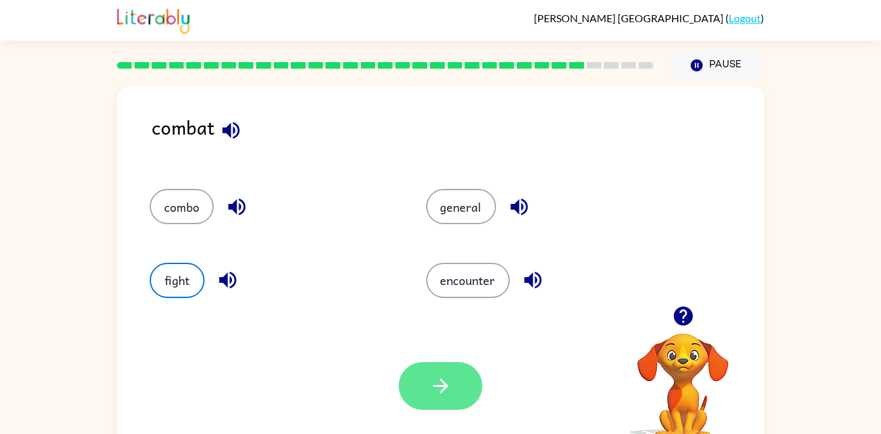
click at [453, 402] on button "button" at bounding box center [441, 386] width 84 height 48
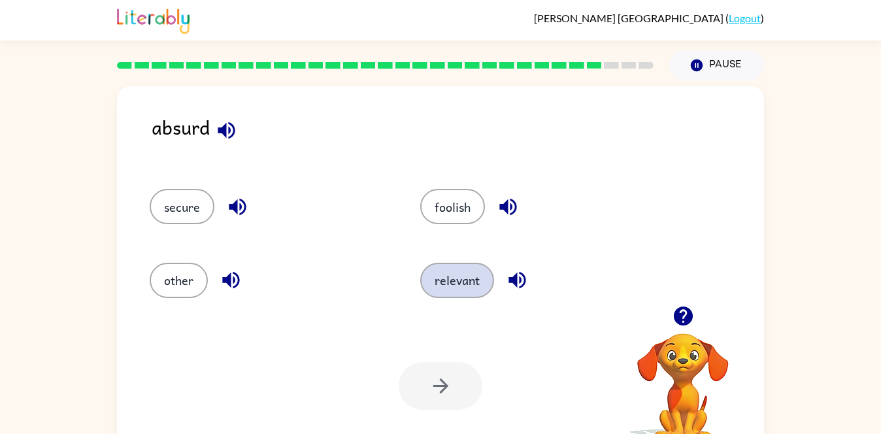
click at [472, 297] on button "relevant" at bounding box center [457, 280] width 74 height 35
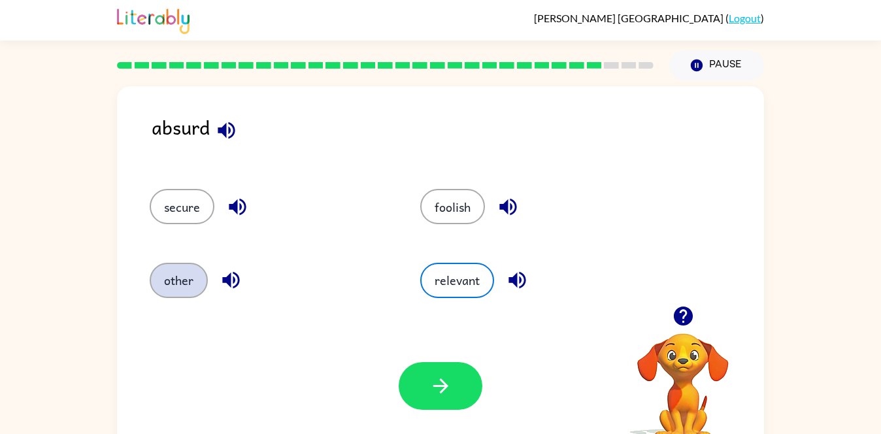
click at [184, 277] on button "other" at bounding box center [179, 280] width 58 height 35
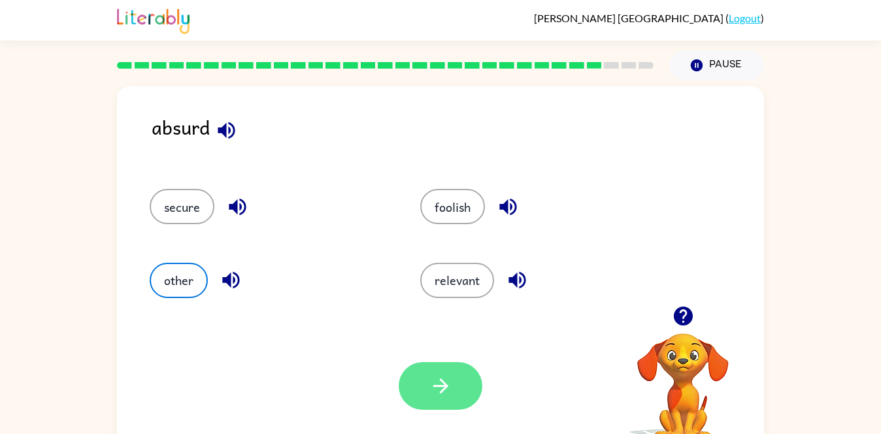
click at [446, 393] on icon "button" at bounding box center [440, 385] width 23 height 23
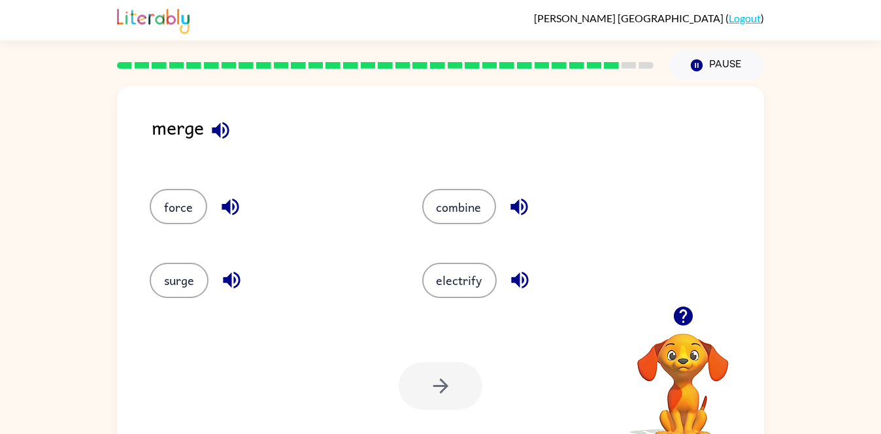
click at [0, 384] on div "merge force combine surge electrify Your browser must support playing .mp4 file…" at bounding box center [440, 269] width 881 height 379
click at [446, 210] on button "combine" at bounding box center [459, 206] width 74 height 35
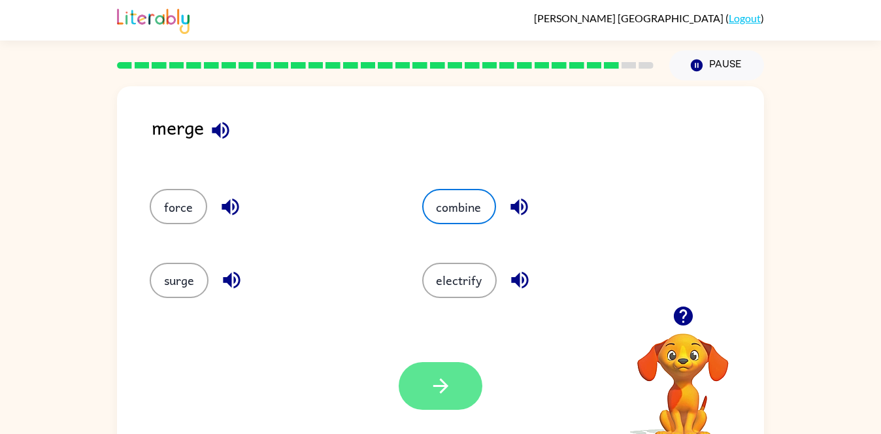
click at [449, 394] on icon "button" at bounding box center [440, 385] width 23 height 23
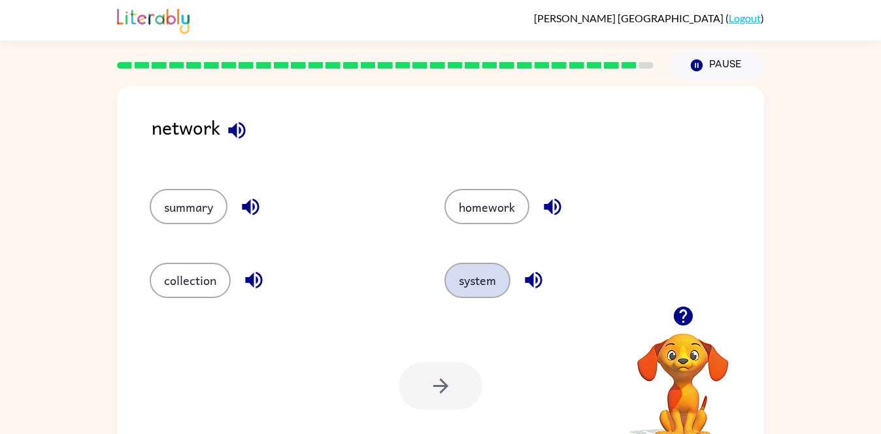
click at [486, 286] on button "system" at bounding box center [477, 280] width 66 height 35
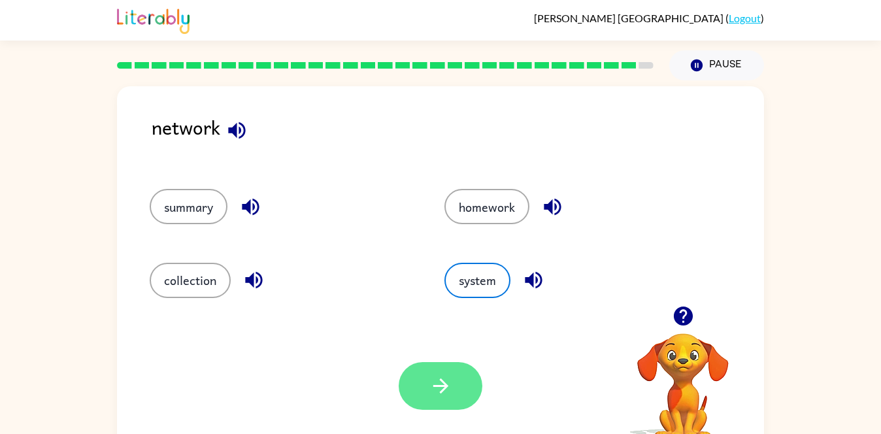
click at [447, 397] on icon "button" at bounding box center [440, 385] width 23 height 23
